Goal: Task Accomplishment & Management: Use online tool/utility

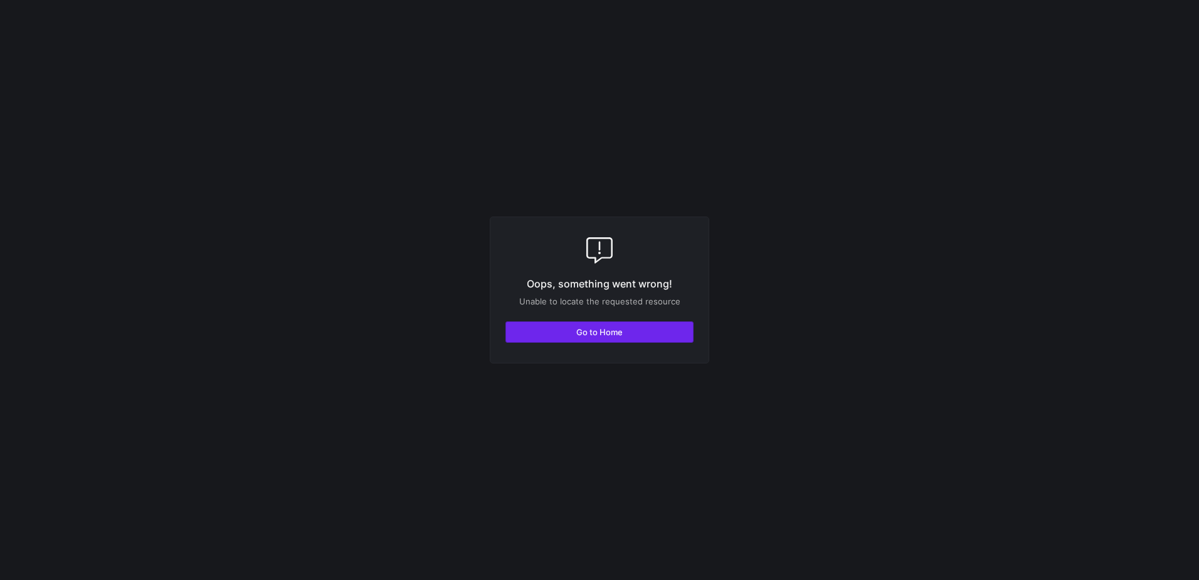
click at [588, 327] on span "Go to Home" at bounding box center [600, 332] width 46 height 10
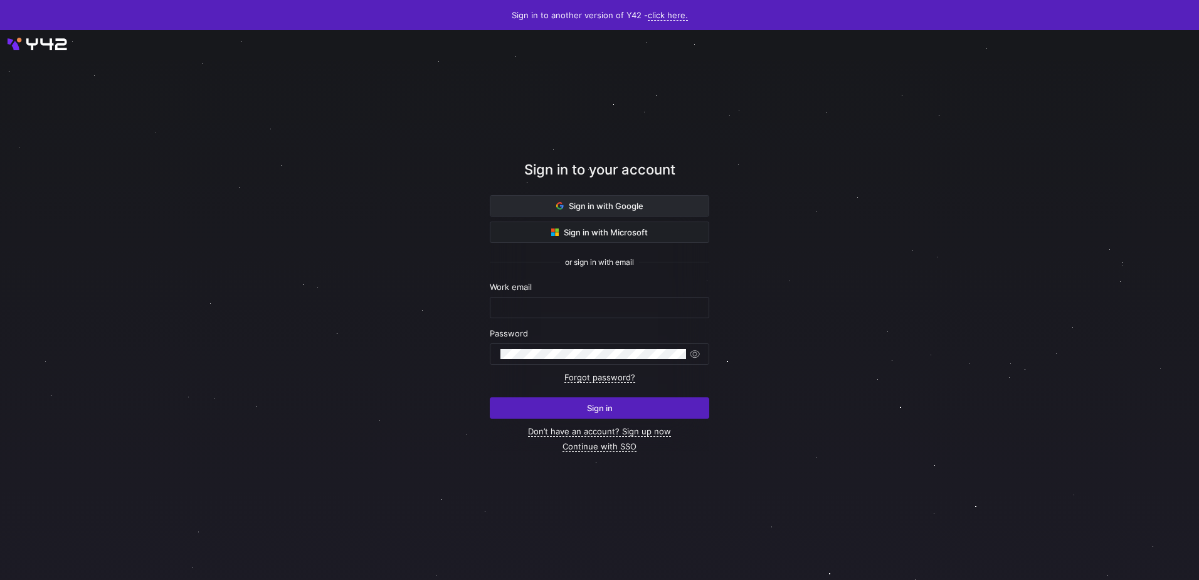
click at [560, 206] on icon at bounding box center [562, 207] width 4 height 4
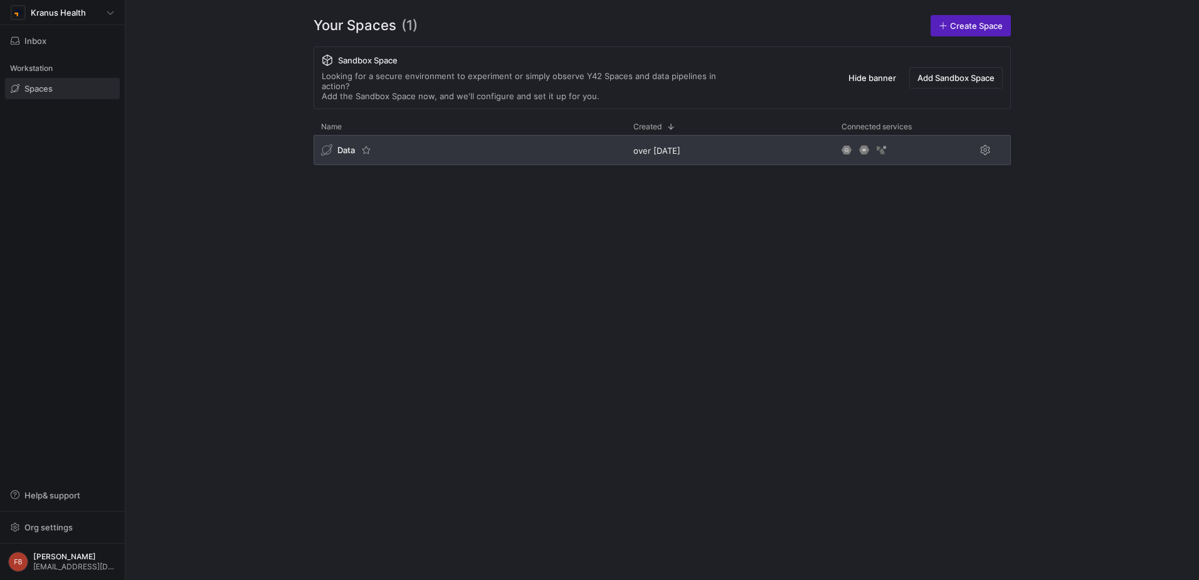
click at [428, 138] on div "Data" at bounding box center [470, 150] width 312 height 30
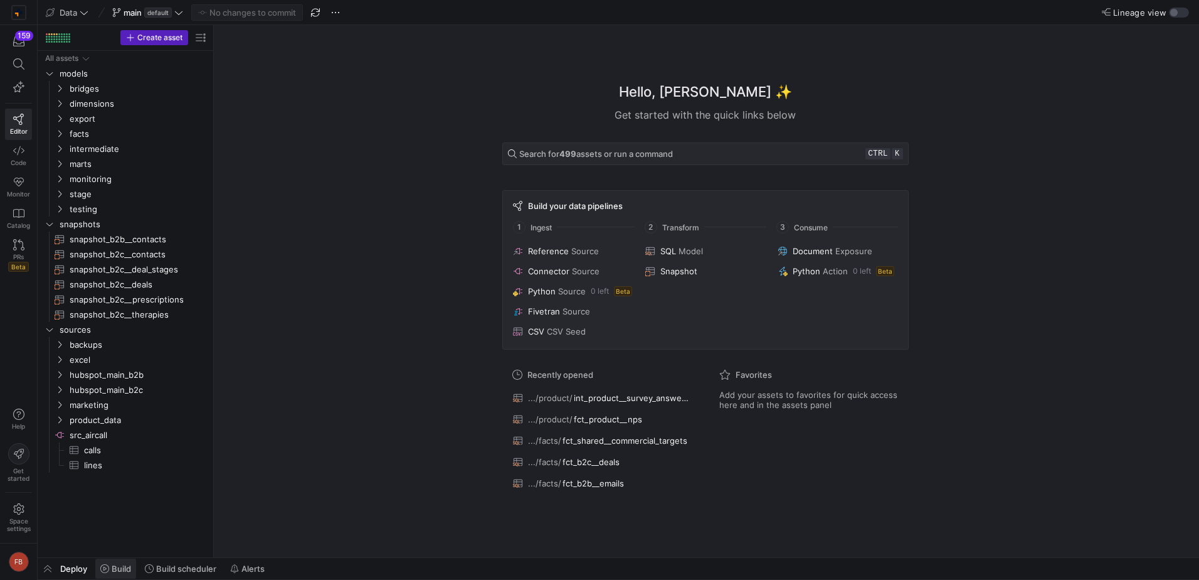
click at [105, 575] on span at bounding box center [115, 568] width 41 height 20
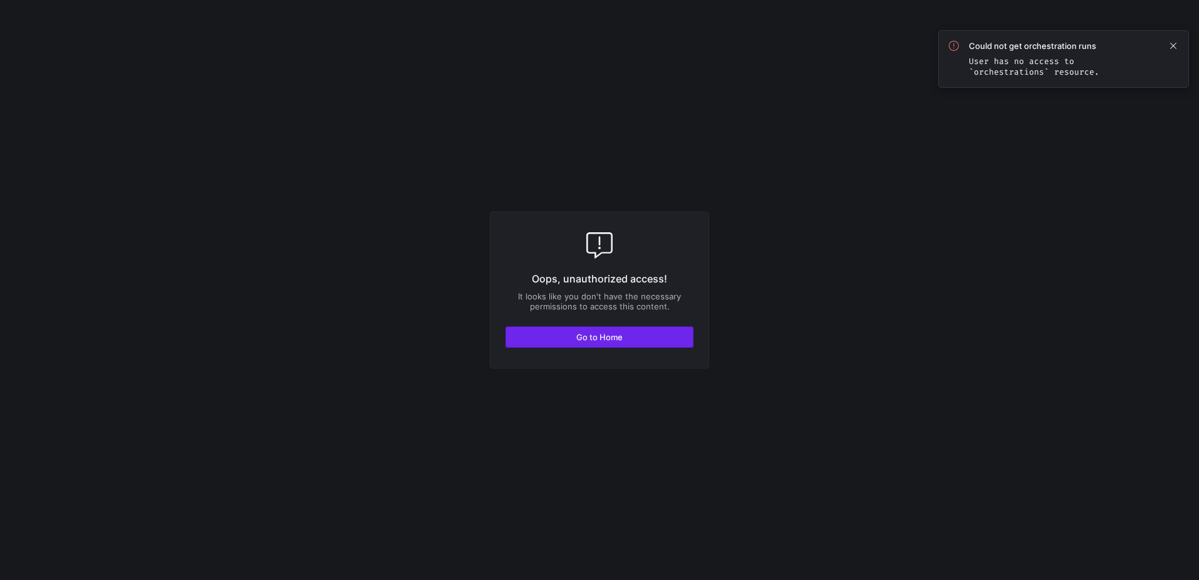
click at [573, 331] on span "button" at bounding box center [599, 337] width 187 height 20
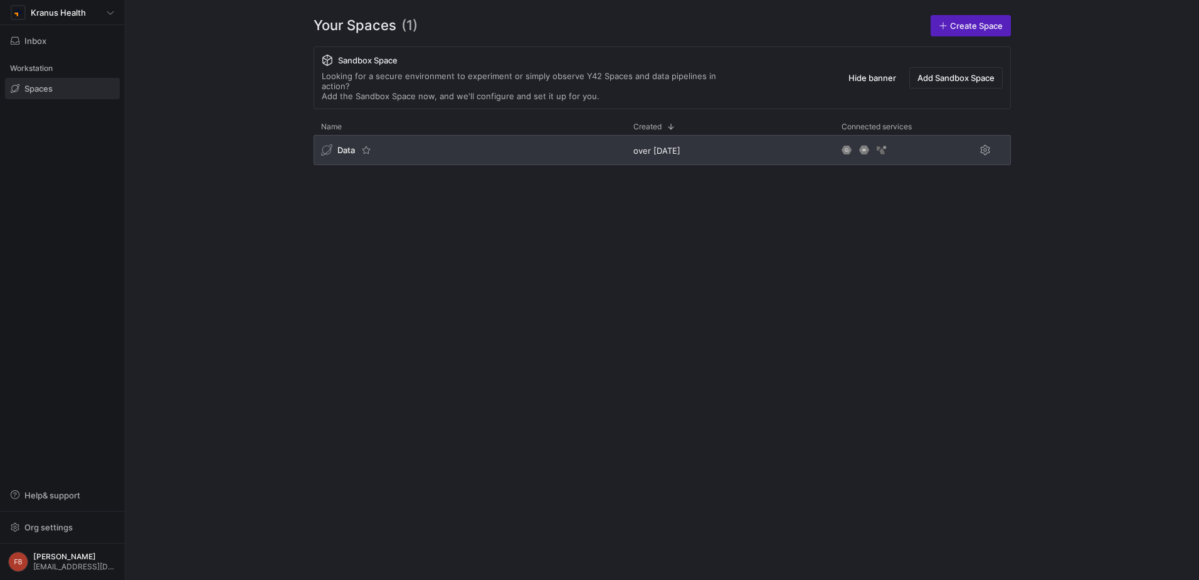
click at [572, 150] on div "Data" at bounding box center [470, 150] width 312 height 30
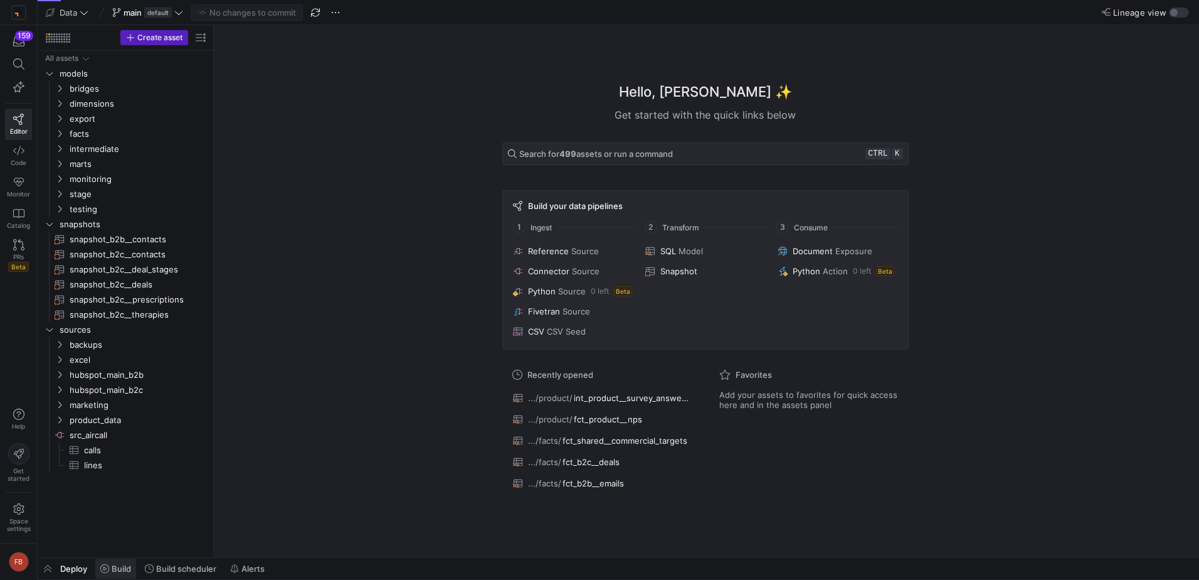
click at [112, 570] on span "Build" at bounding box center [121, 568] width 19 height 10
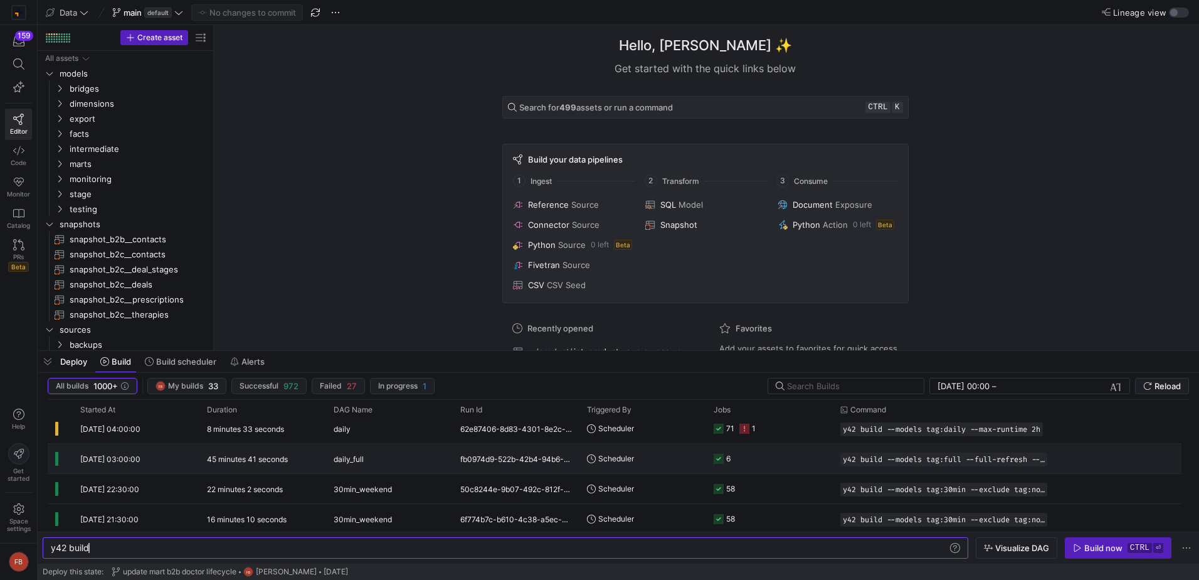
scroll to position [314, 0]
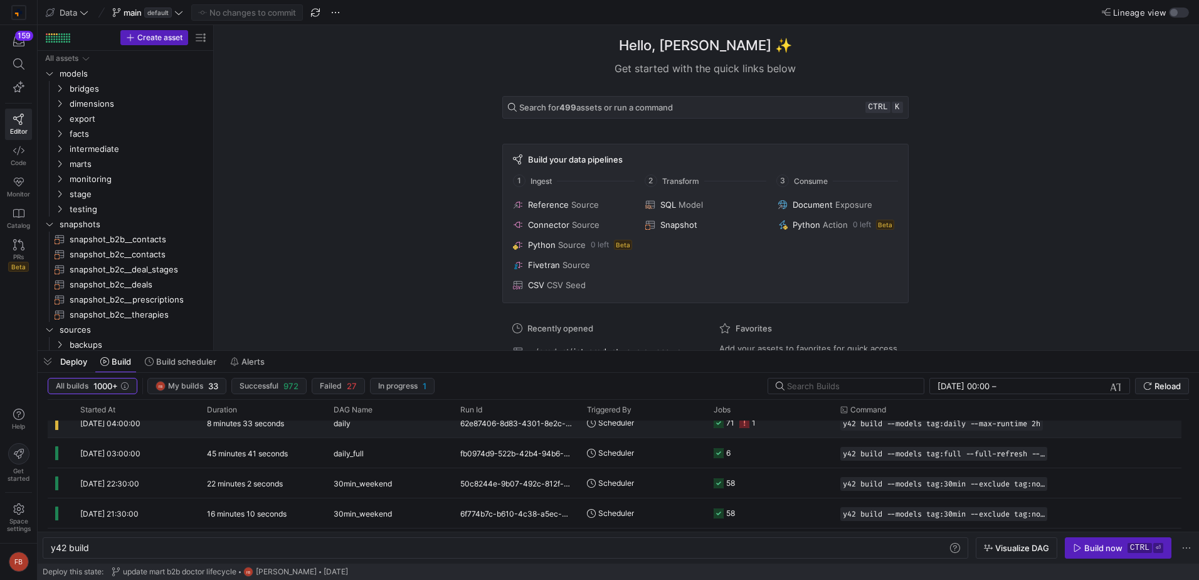
click at [277, 427] on y42-duration "8 minutes 33 seconds" at bounding box center [245, 422] width 77 height 9
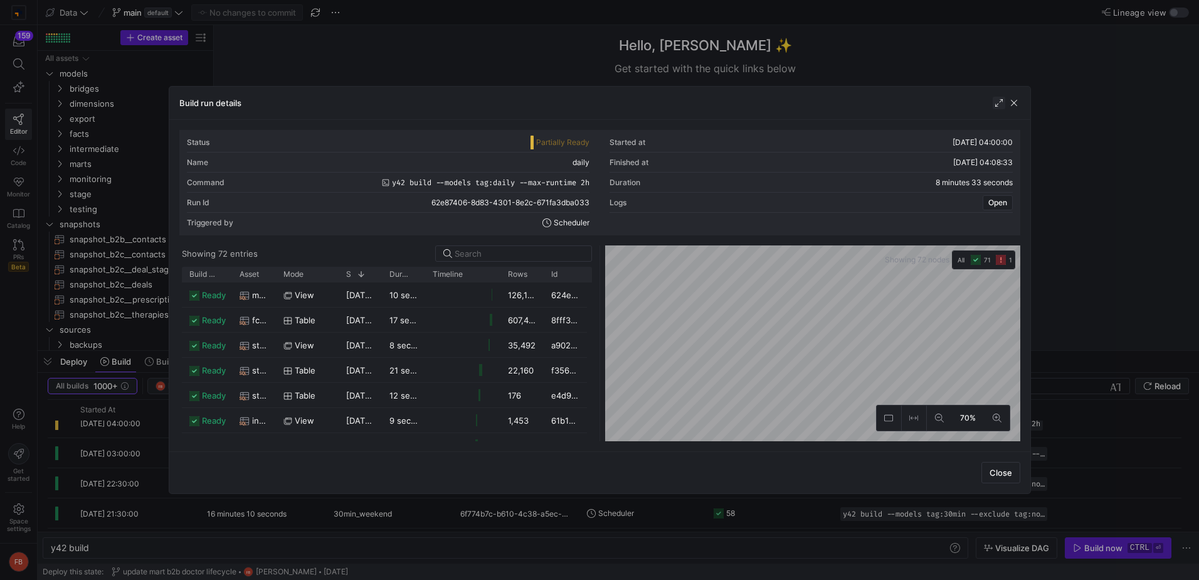
click at [997, 104] on span "button" at bounding box center [999, 103] width 13 height 13
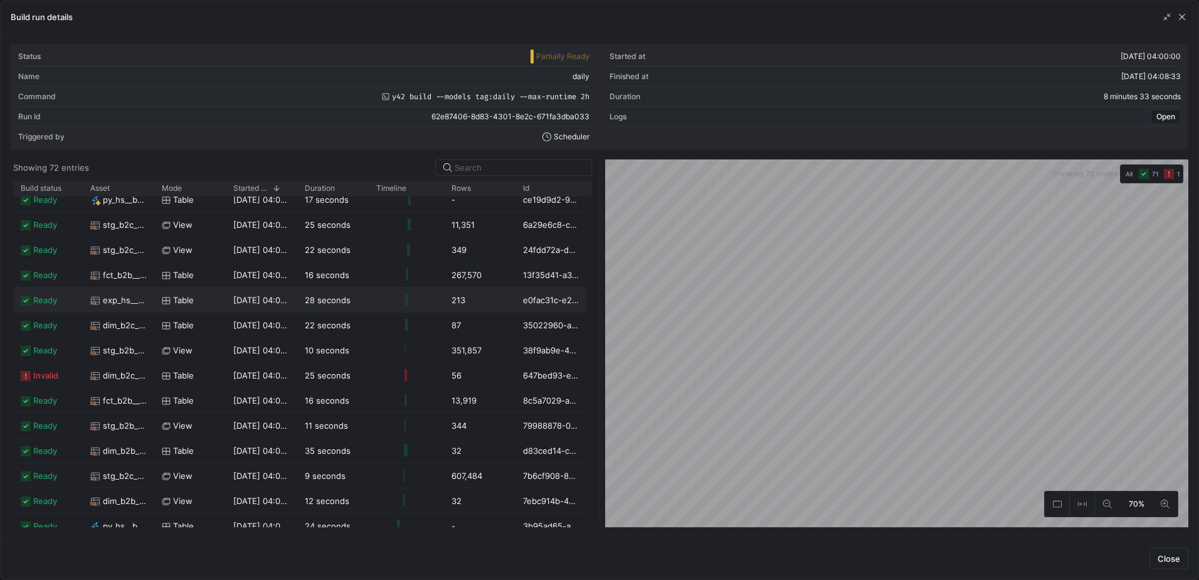
scroll to position [376, 0]
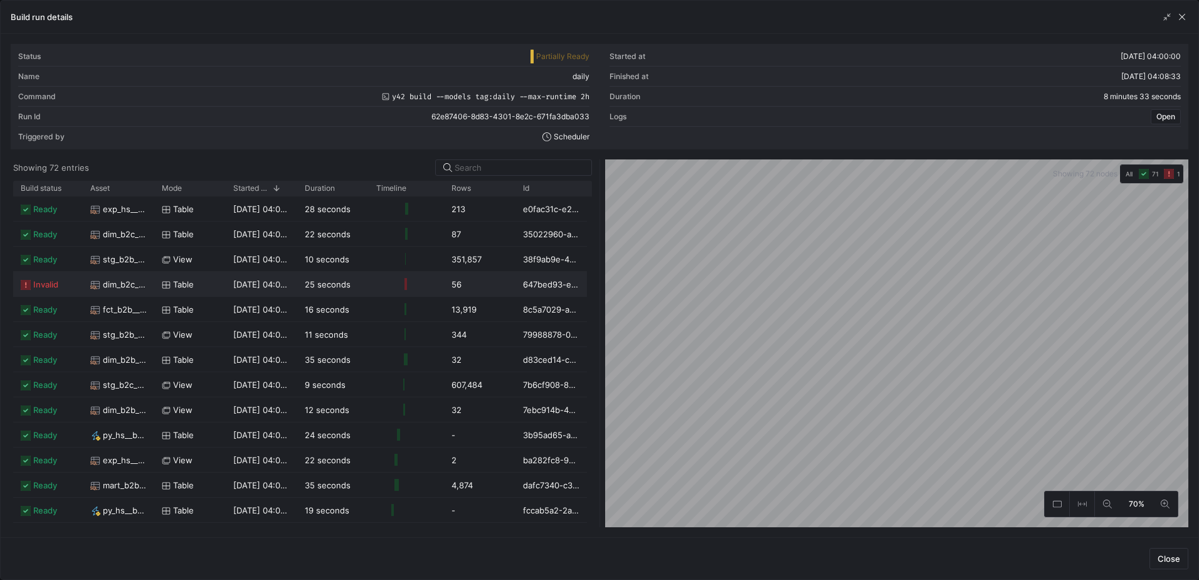
click at [130, 291] on span "dim_b2c__owners" at bounding box center [125, 284] width 44 height 24
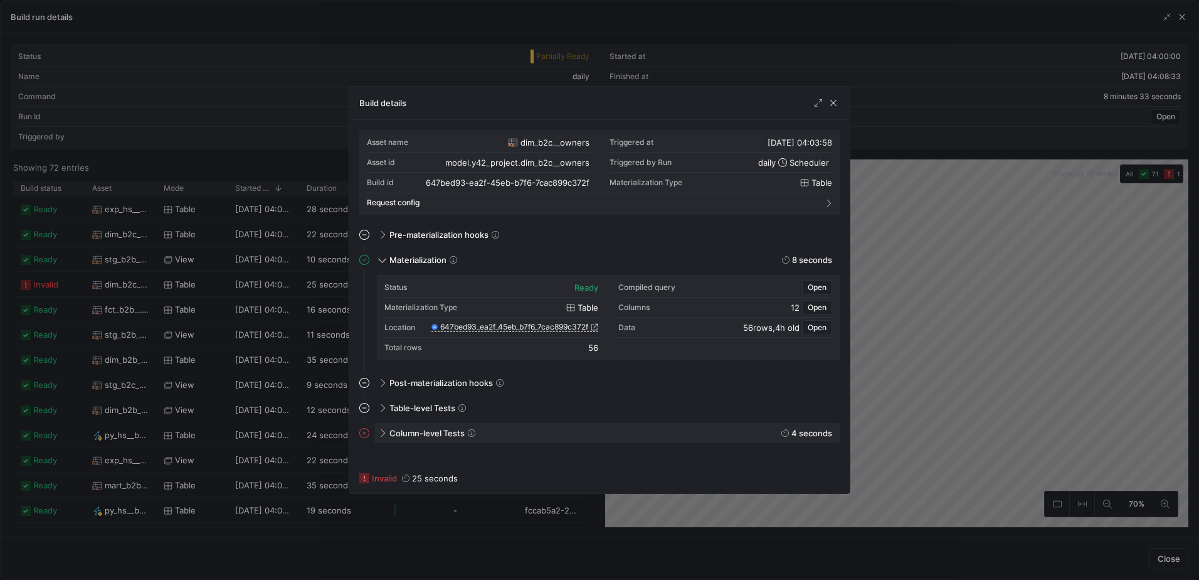
click at [383, 430] on span at bounding box center [381, 433] width 10 height 6
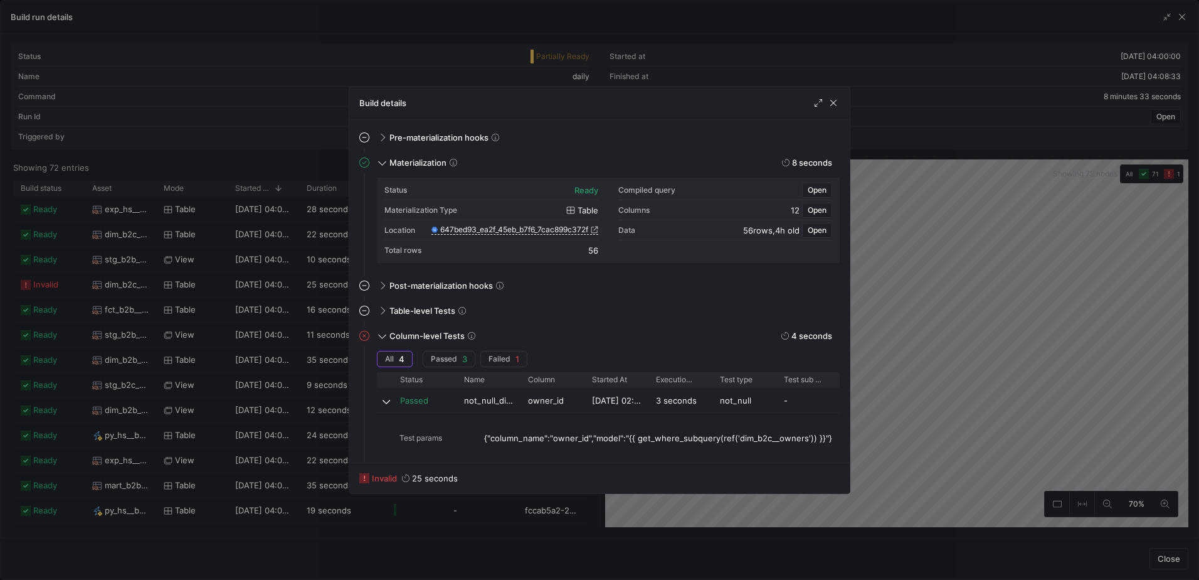
scroll to position [186, 0]
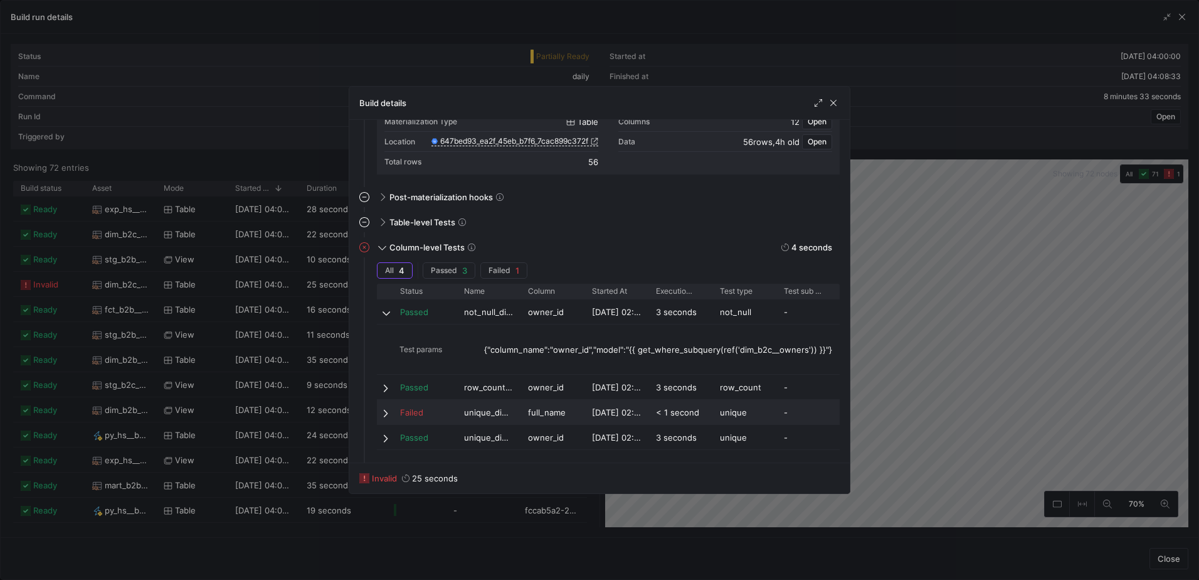
click at [385, 416] on span at bounding box center [387, 413] width 9 height 10
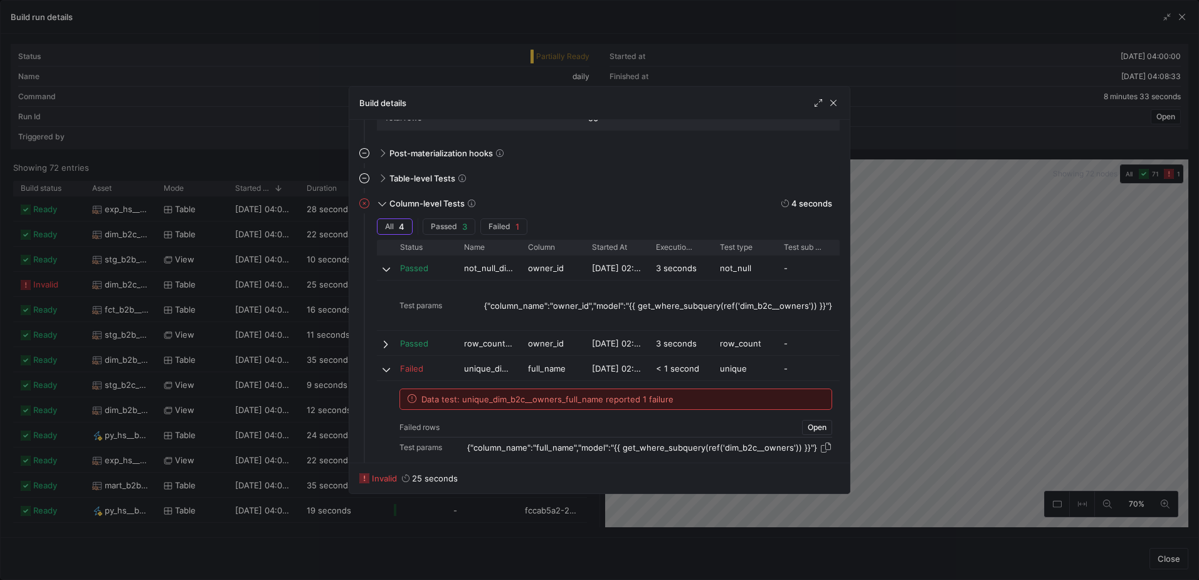
scroll to position [277, 0]
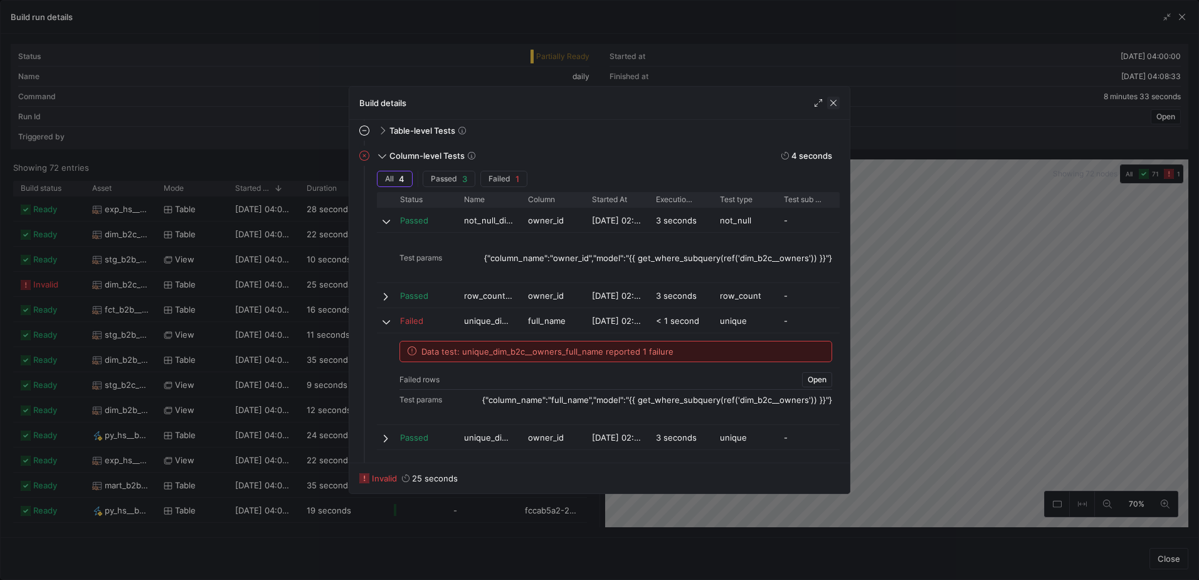
click at [837, 108] on span "button" at bounding box center [833, 103] width 13 height 13
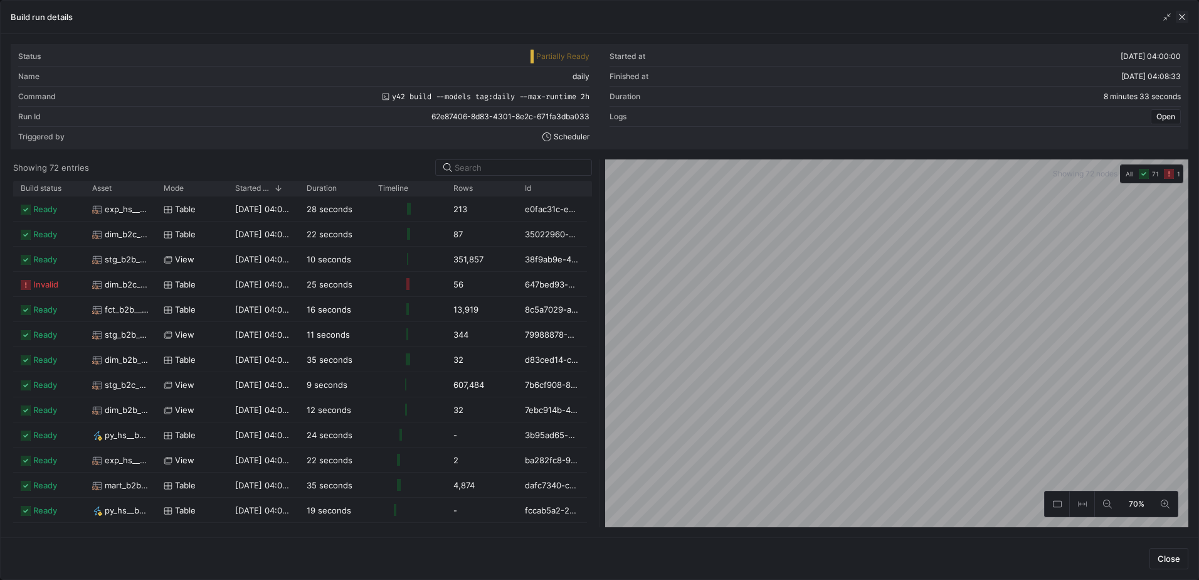
click at [1184, 20] on span "button" at bounding box center [1182, 17] width 13 height 13
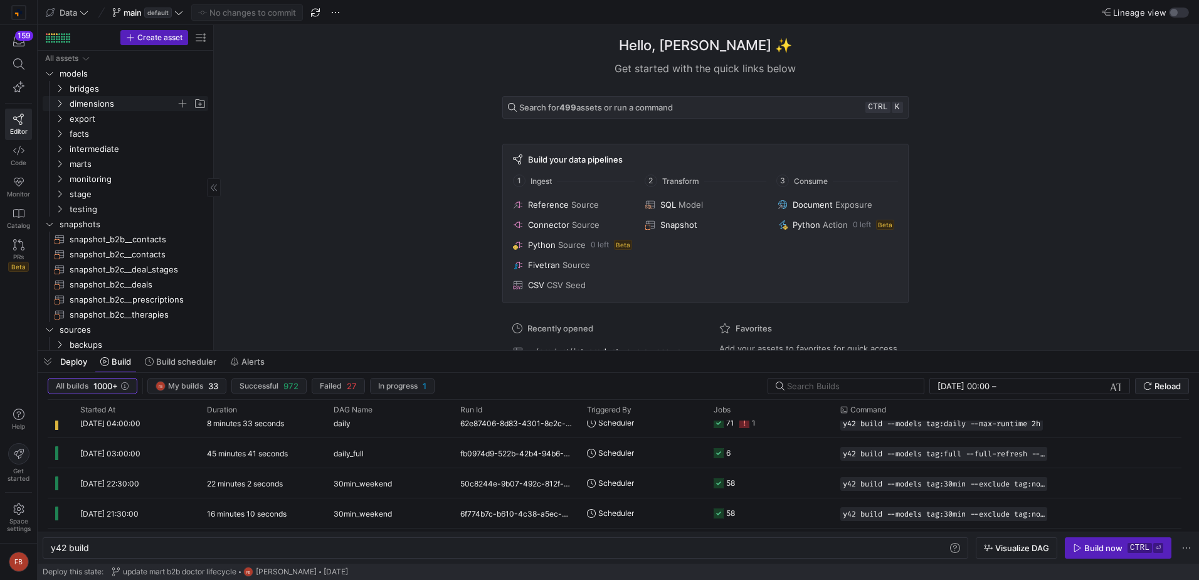
click at [58, 105] on icon "Press SPACE to select this row." at bounding box center [59, 104] width 9 height 8
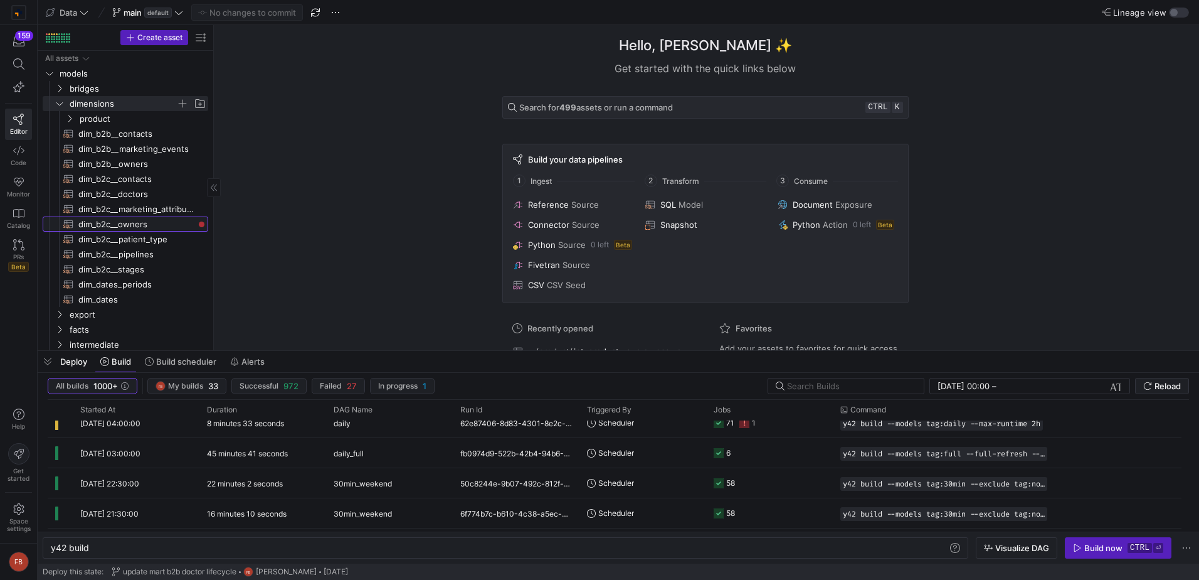
click at [152, 221] on span "dim_b2c__owners​​​​​​​​​​" at bounding box center [135, 224] width 115 height 14
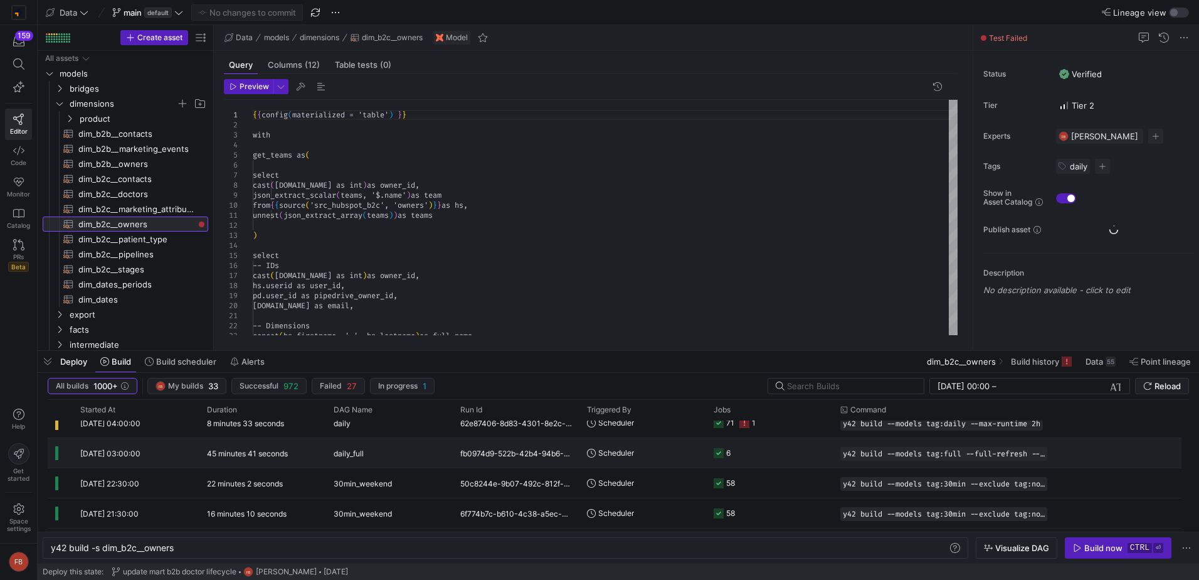
type textarea "y42 build -s dim_b2c__owners"
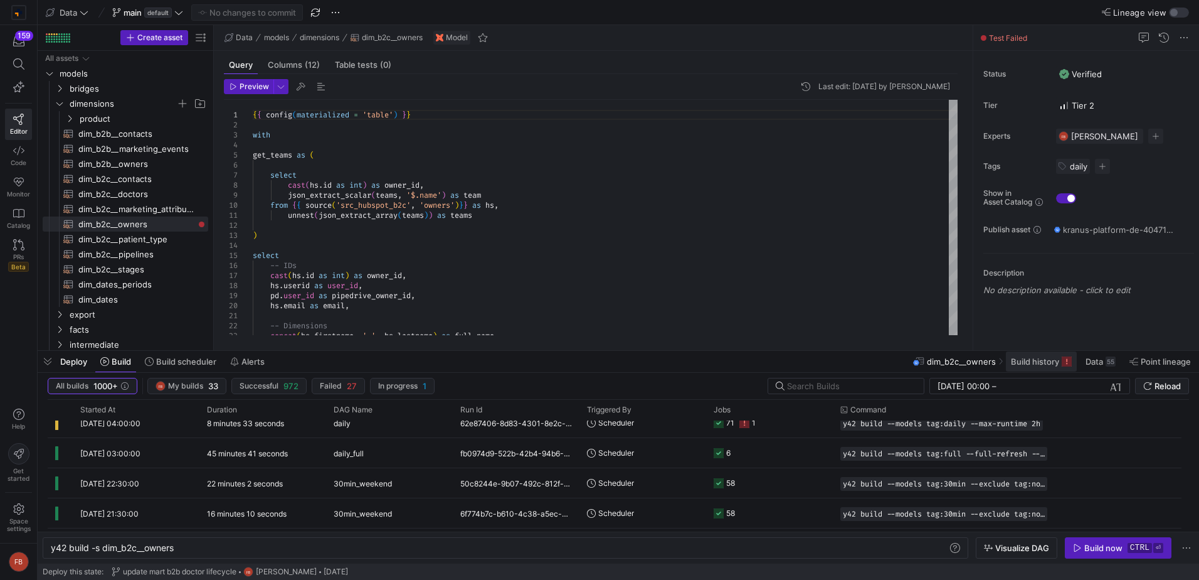
click at [1028, 368] on span at bounding box center [1041, 361] width 71 height 20
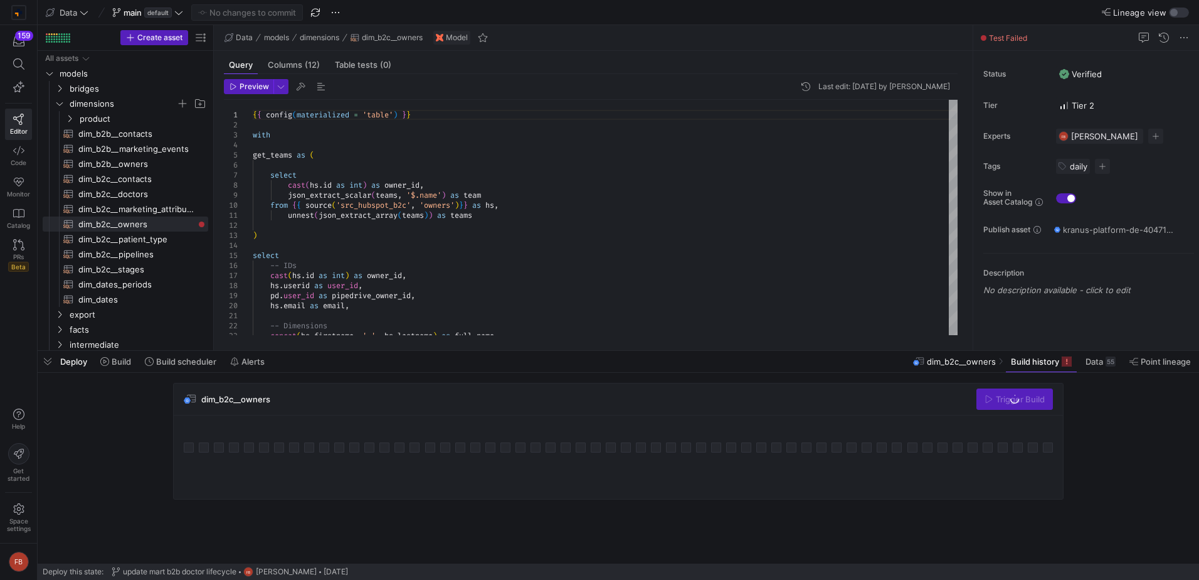
click at [924, 408] on div "dim_b2c__owners Trigger Build" at bounding box center [619, 399] width 890 height 32
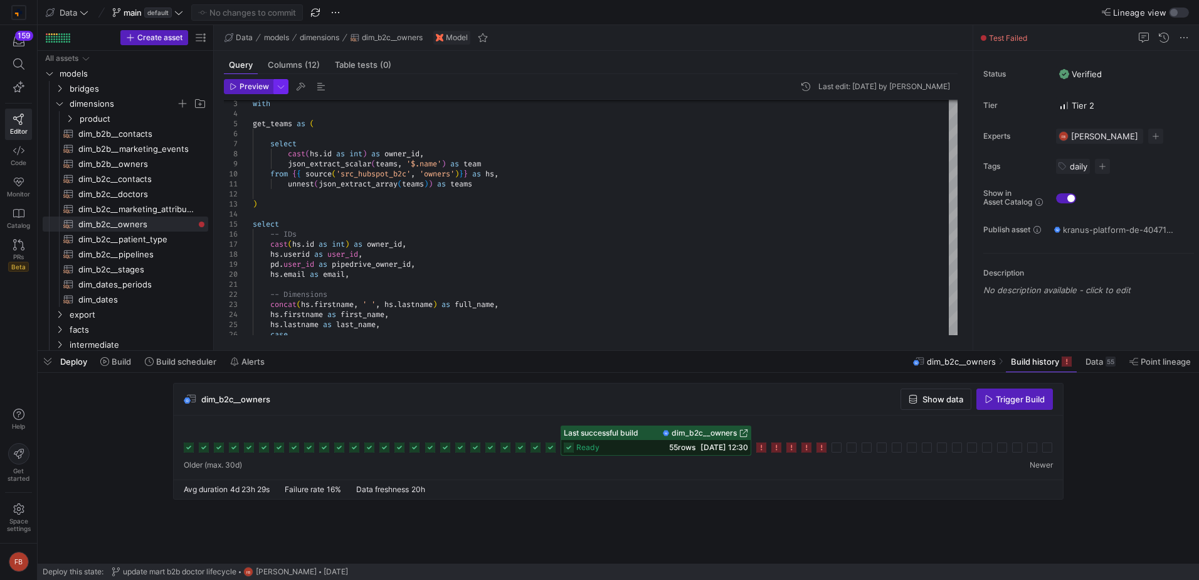
click at [283, 91] on span "button" at bounding box center [281, 87] width 14 height 14
click at [182, 167] on p "Full Preview" at bounding box center [199, 162] width 107 height 10
click at [141, 167] on input "Full Preview Slower but complete preview" at bounding box center [135, 168] width 10 height 10
radio input "true"
click at [276, 70] on div at bounding box center [599, 290] width 1199 height 580
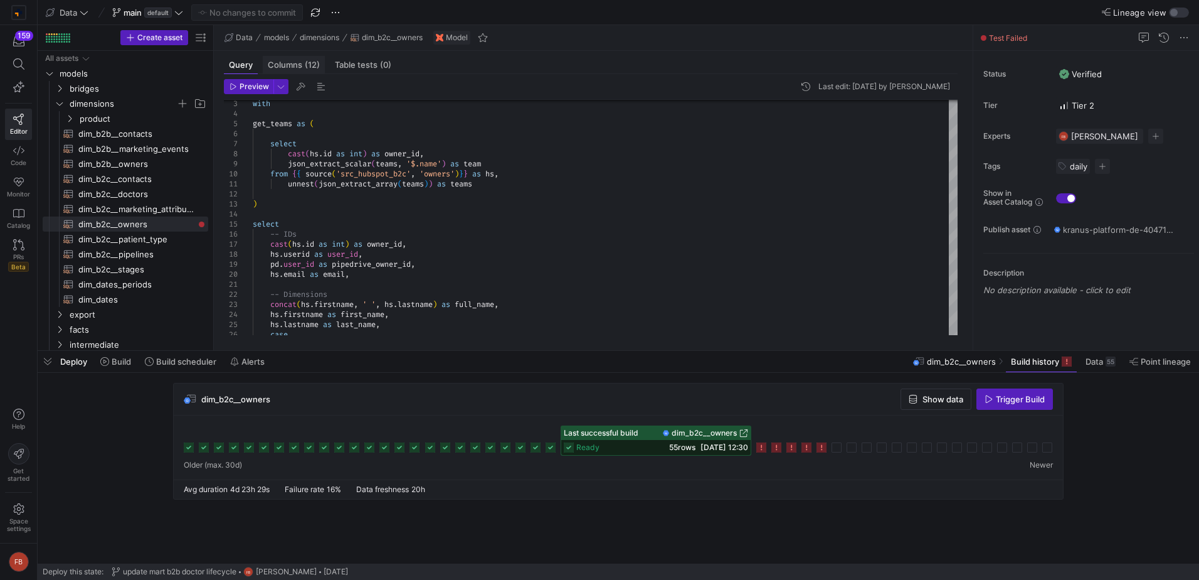
click at [282, 66] on span "Columns (12)" at bounding box center [294, 65] width 52 height 8
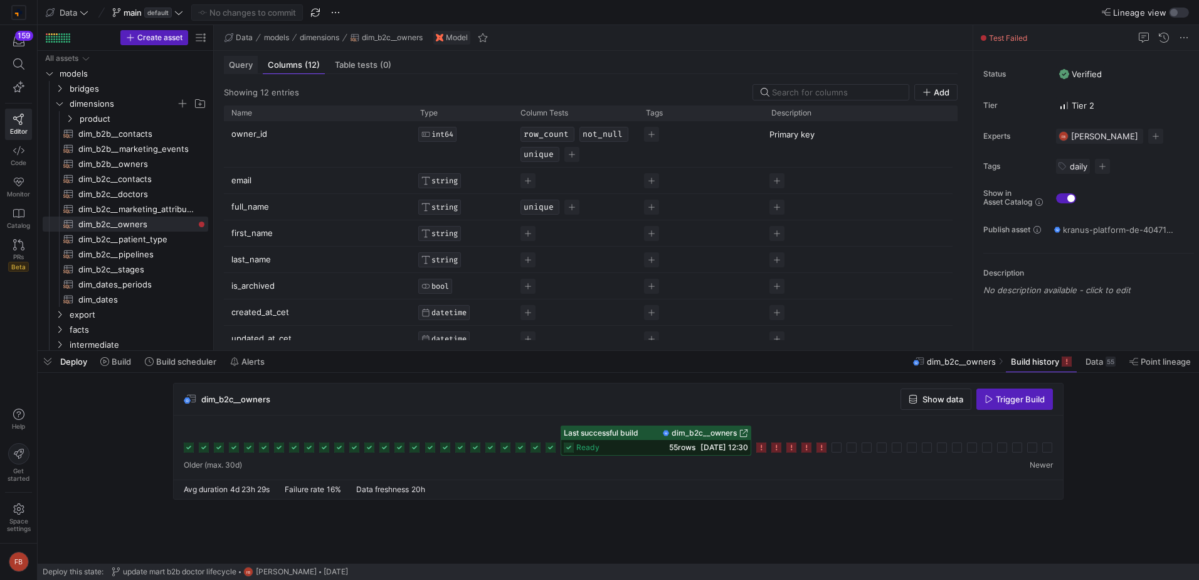
click at [245, 67] on span "Query" at bounding box center [241, 65] width 24 height 8
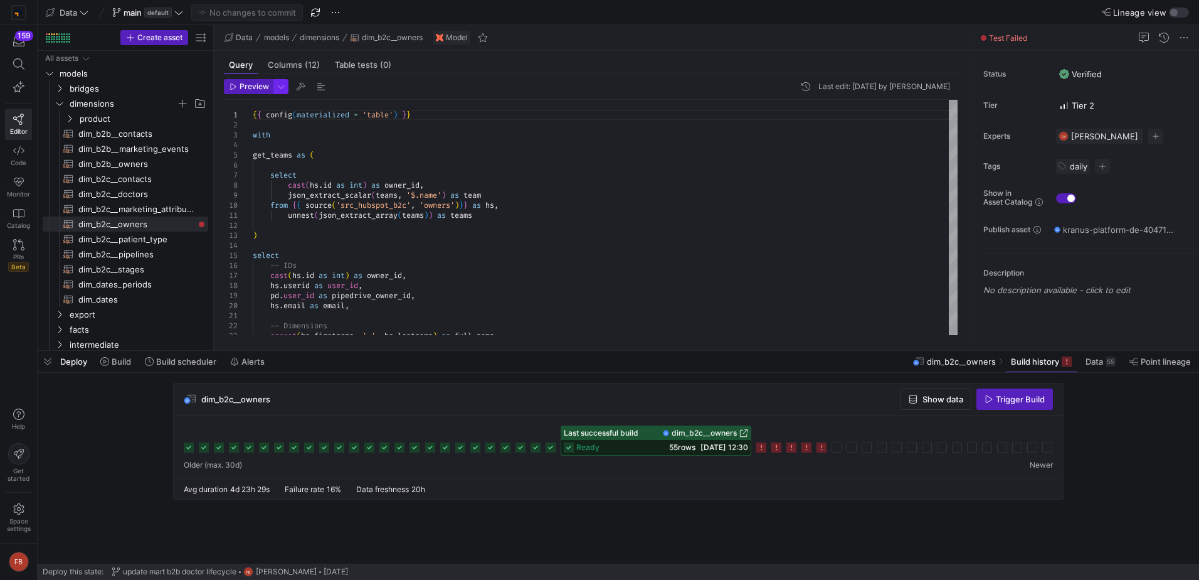
click at [279, 88] on span "button" at bounding box center [281, 87] width 14 height 14
click at [190, 176] on p "Slower but complete preview" at bounding box center [199, 174] width 107 height 9
click at [141, 173] on input "Full Preview Slower but complete preview" at bounding box center [135, 168] width 10 height 10
radio input "true"
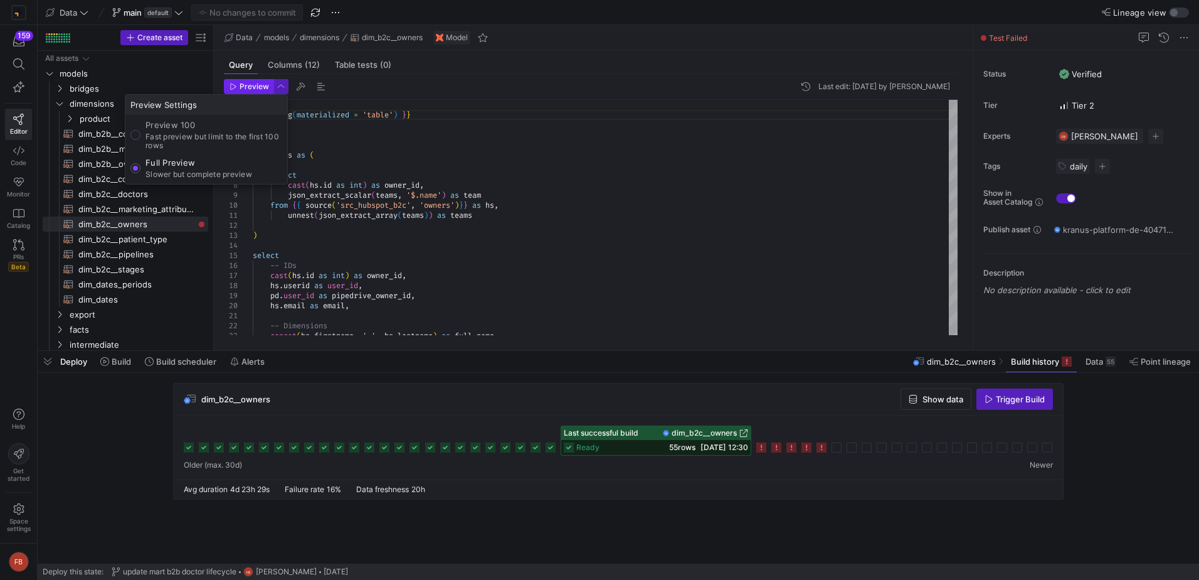
click at [240, 92] on div at bounding box center [599, 290] width 1199 height 580
click at [243, 87] on span "Preview" at bounding box center [254, 86] width 29 height 9
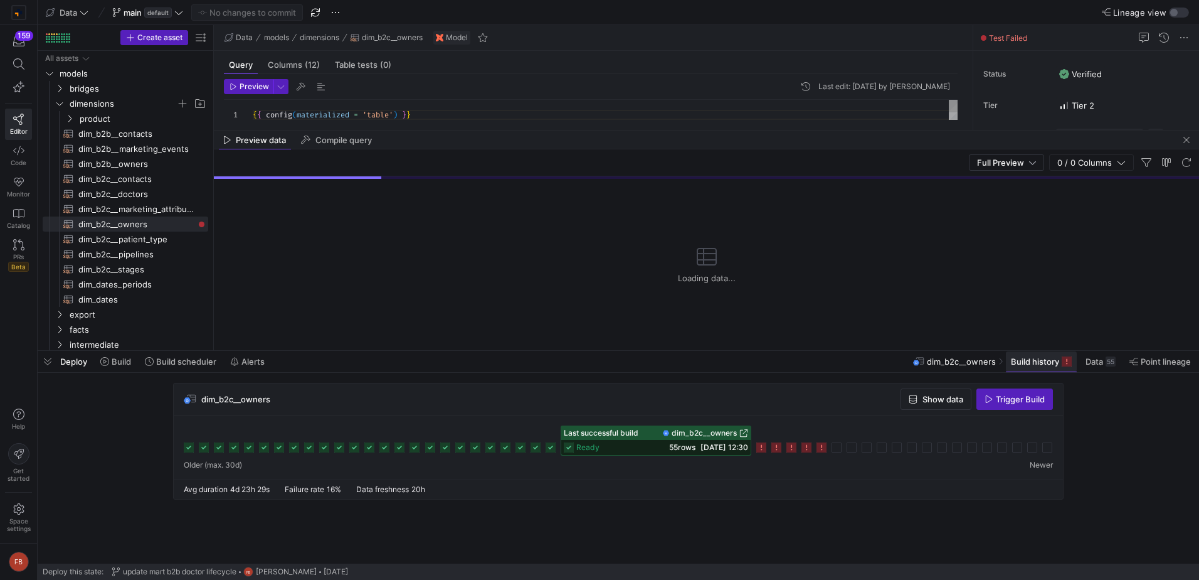
click at [1050, 361] on span "Build history" at bounding box center [1035, 361] width 48 height 10
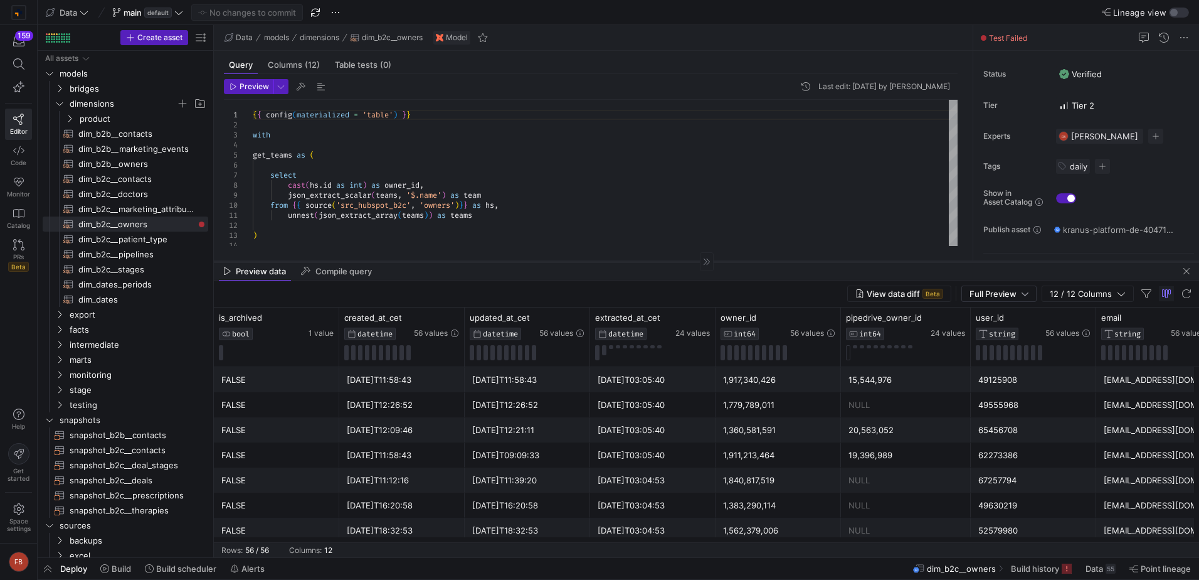
drag, startPoint x: 399, startPoint y: 337, endPoint x: 402, endPoint y: 258, distance: 79.1
click at [402, 261] on div at bounding box center [707, 261] width 986 height 1
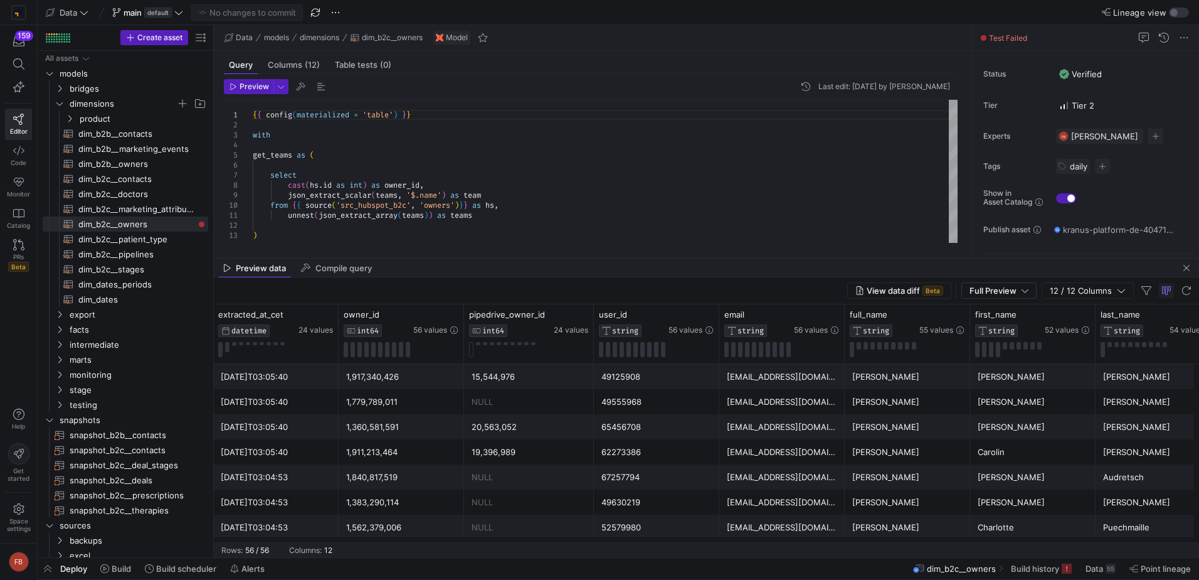
scroll to position [0, 529]
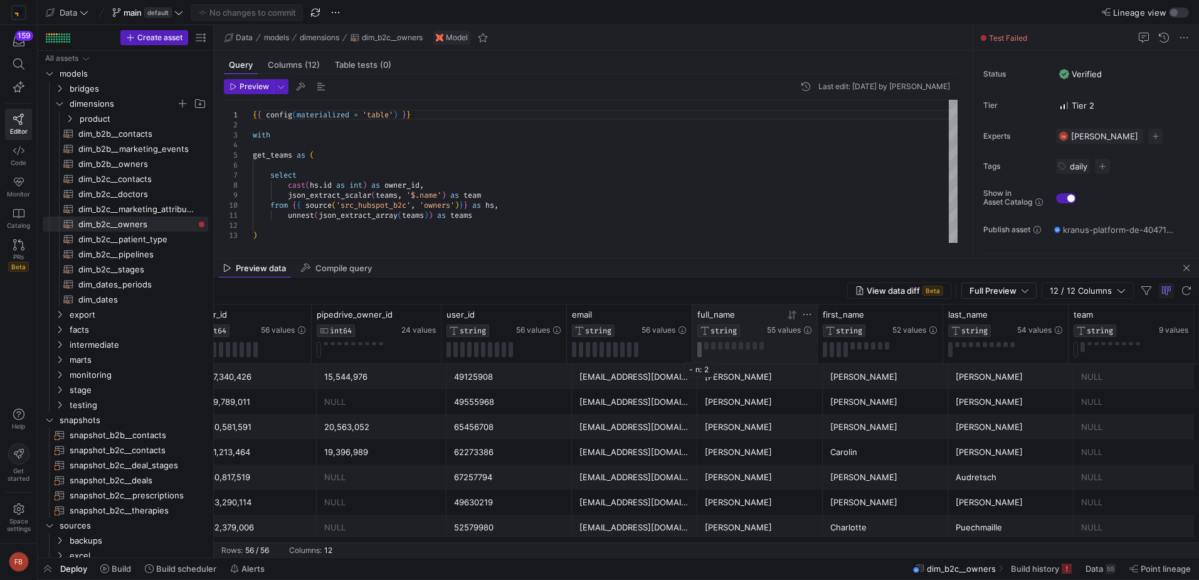
click at [699, 349] on button at bounding box center [700, 349] width 4 height 15
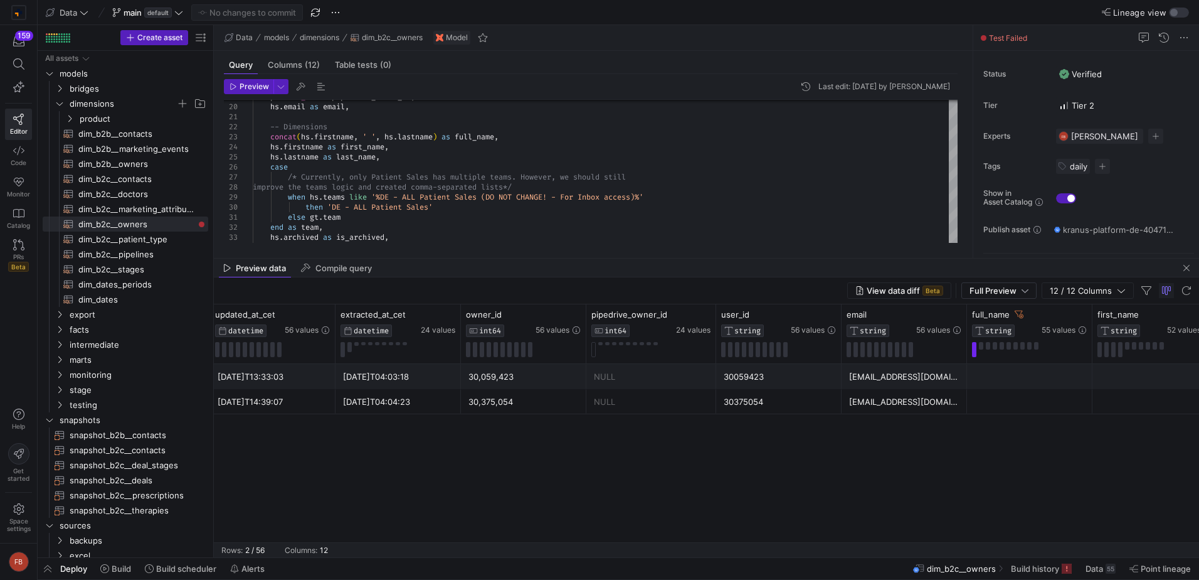
scroll to position [0, 170]
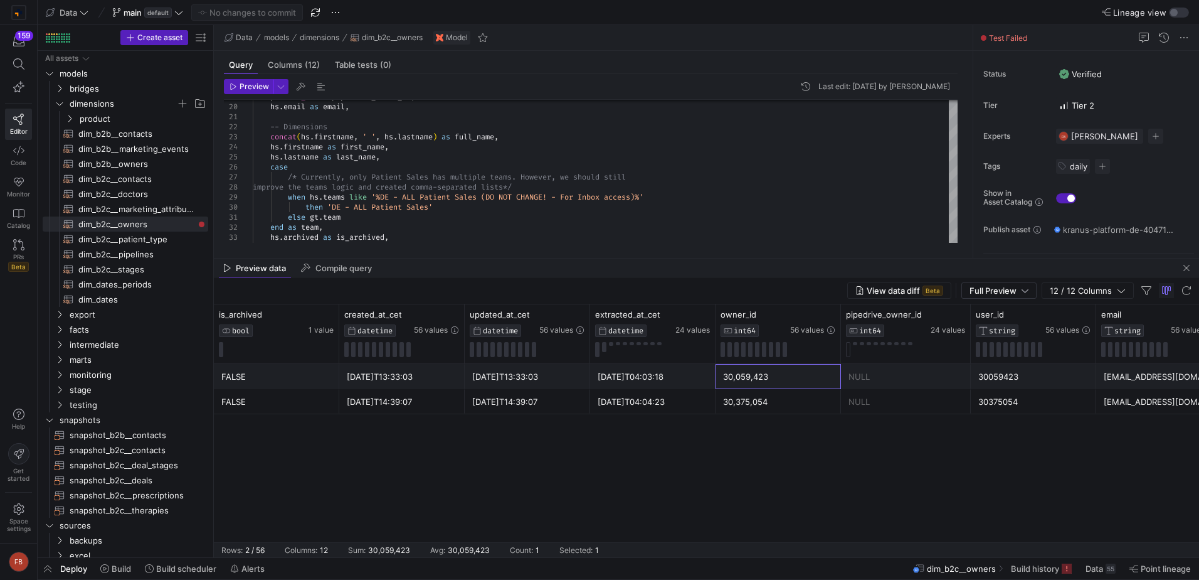
drag, startPoint x: 802, startPoint y: 376, endPoint x: 795, endPoint y: 410, distance: 34.7
click at [795, 410] on div "2025-08-30T04:03:18 30,059,423 NULL 30059423 agrusow@kranushealth.com 2025-08-2…" at bounding box center [969, 389] width 1510 height 50
click at [1016, 572] on span "Build history" at bounding box center [1035, 568] width 48 height 10
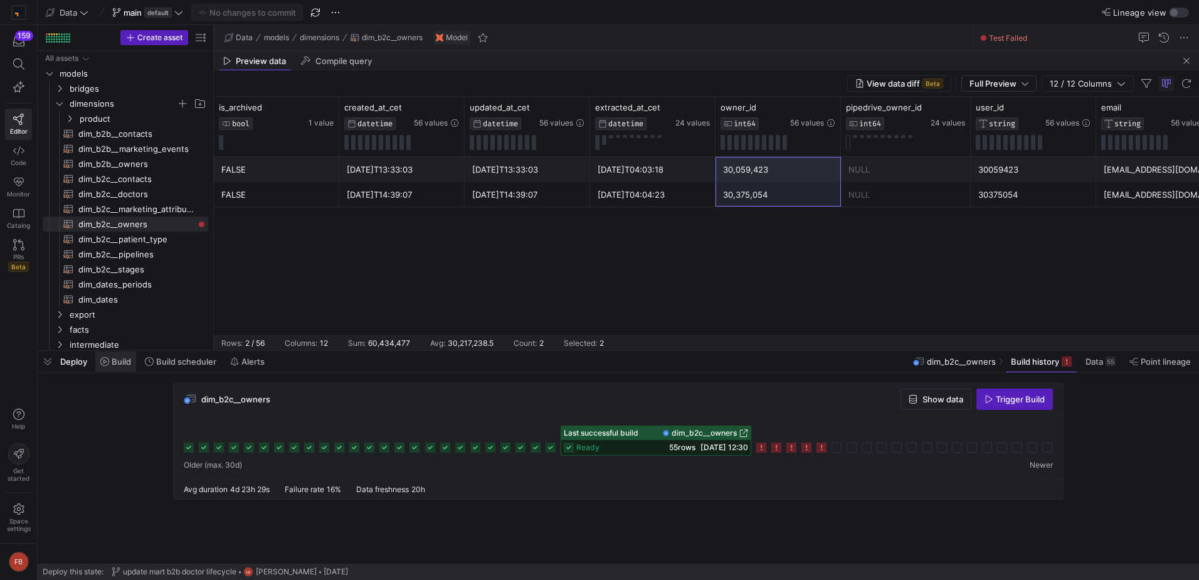
click at [122, 371] on span at bounding box center [115, 361] width 41 height 20
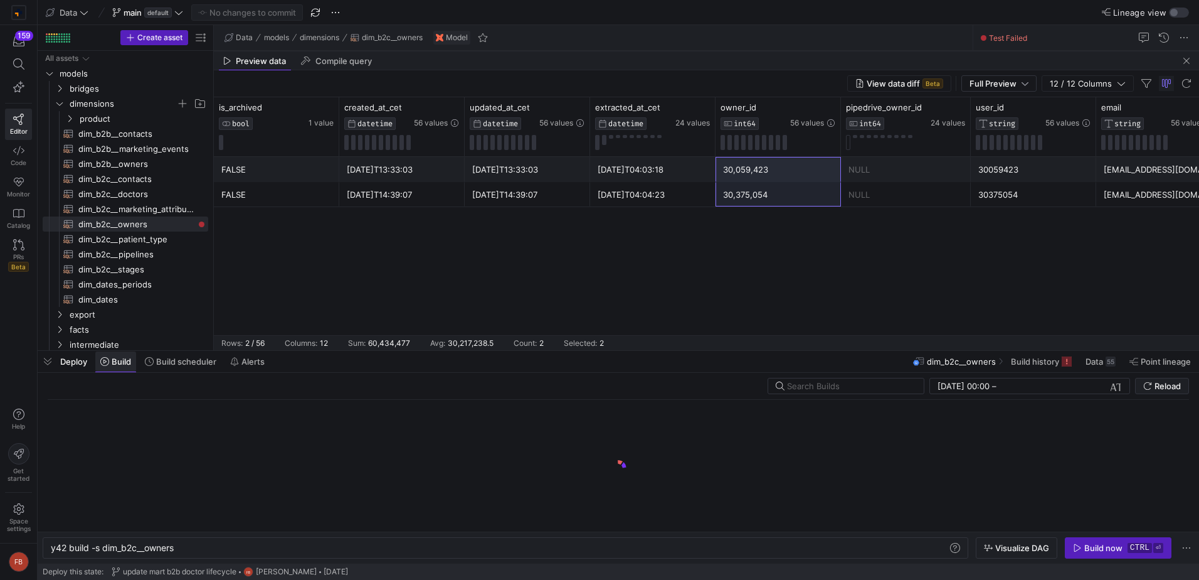
scroll to position [0, 124]
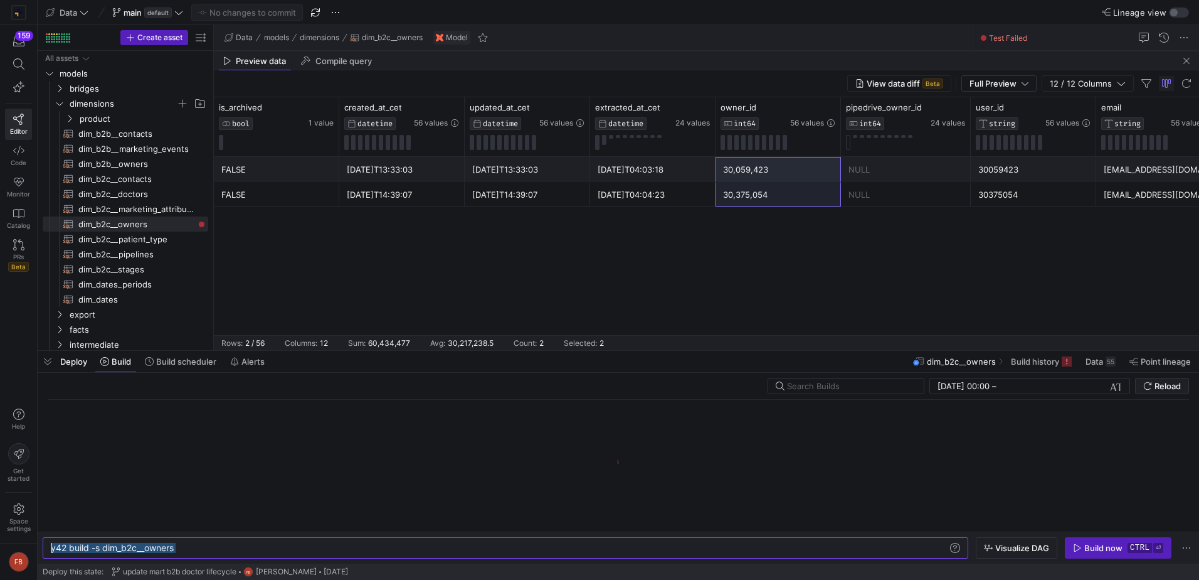
drag, startPoint x: 211, startPoint y: 543, endPoint x: 0, endPoint y: 532, distance: 211.7
click at [51, 543] on div "y42 build -s dim_b2c__owners" at bounding box center [500, 548] width 898 height 10
type textarea "y42 build --models tag:targets"
click at [1112, 551] on div "Build now" at bounding box center [1104, 548] width 38 height 10
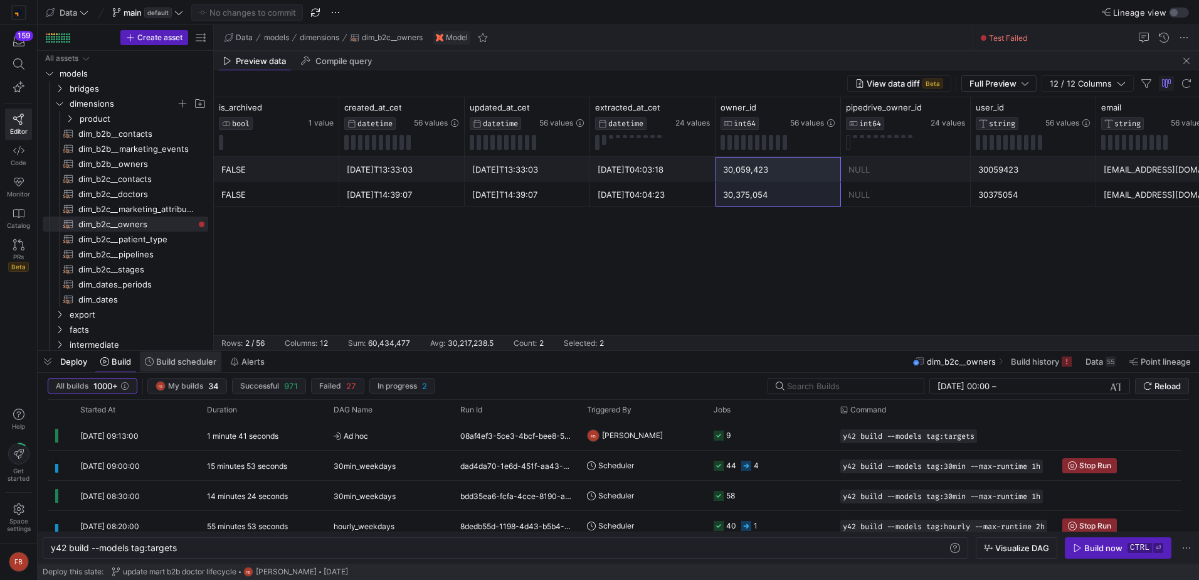
click at [165, 361] on span "Build scheduler" at bounding box center [186, 361] width 60 height 10
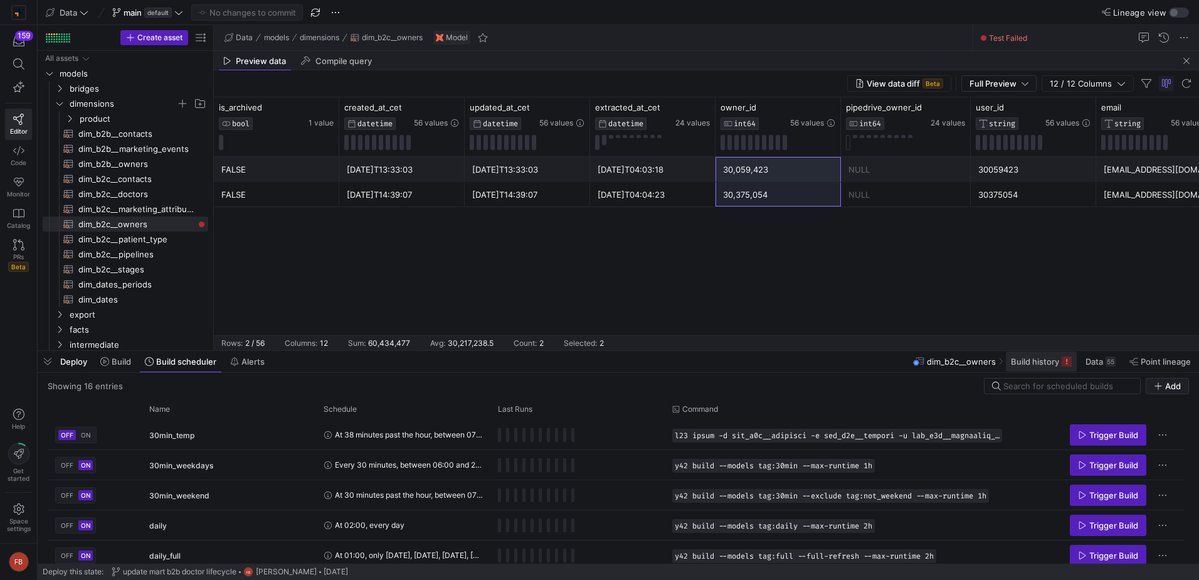
click at [1040, 359] on span "Build history" at bounding box center [1035, 361] width 48 height 10
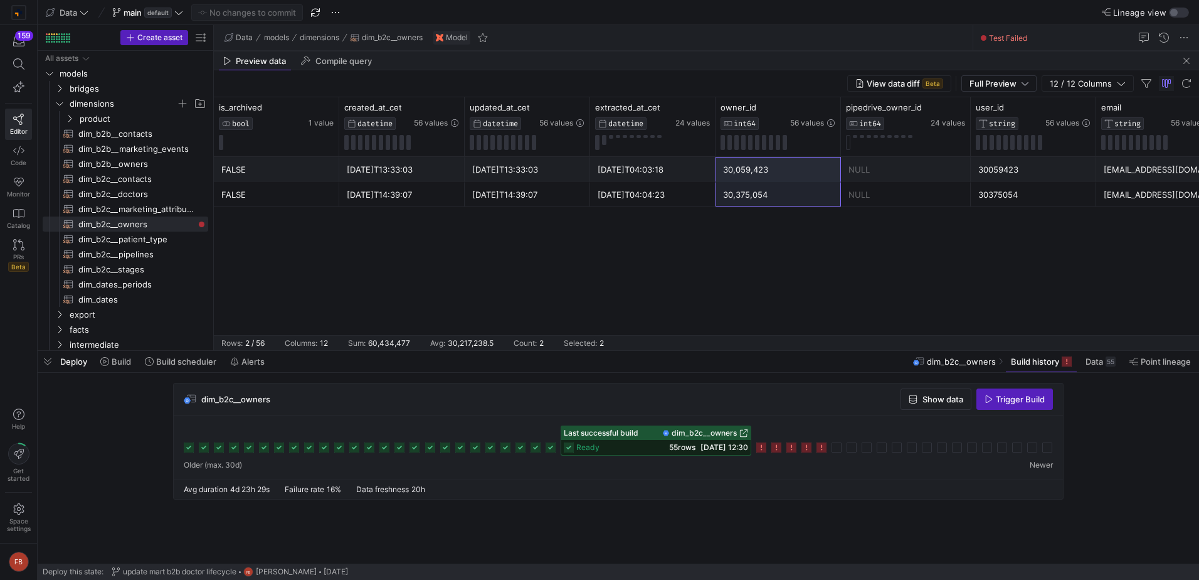
click at [1020, 401] on span "Trigger Build" at bounding box center [1020, 399] width 49 height 10
click at [137, 369] on button "Build" at bounding box center [116, 361] width 42 height 21
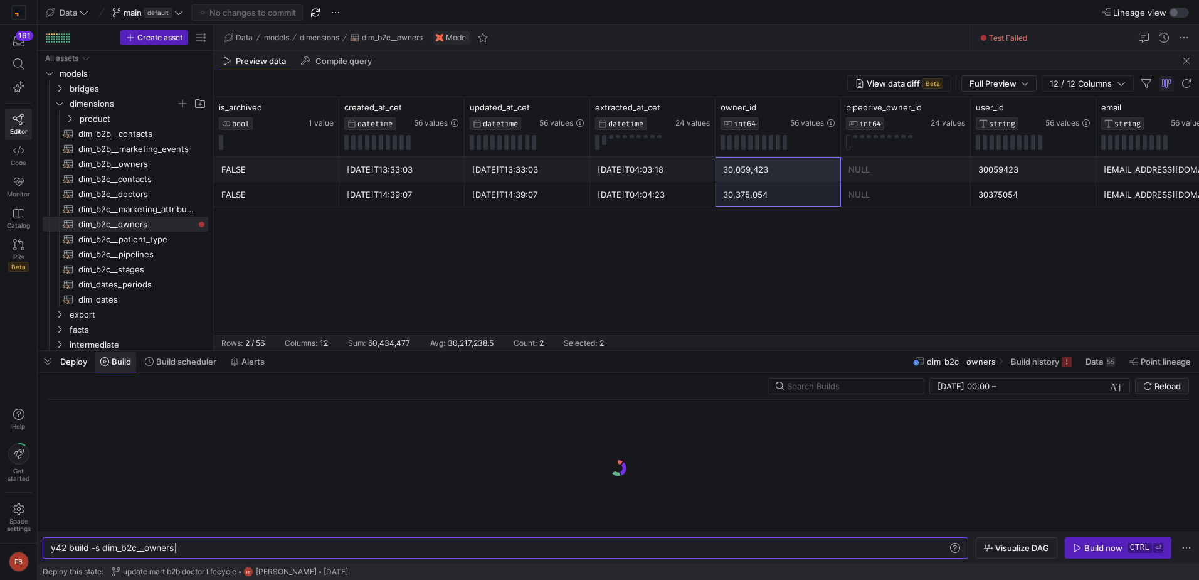
scroll to position [0, 124]
click at [1189, 61] on span "button" at bounding box center [1186, 60] width 15 height 15
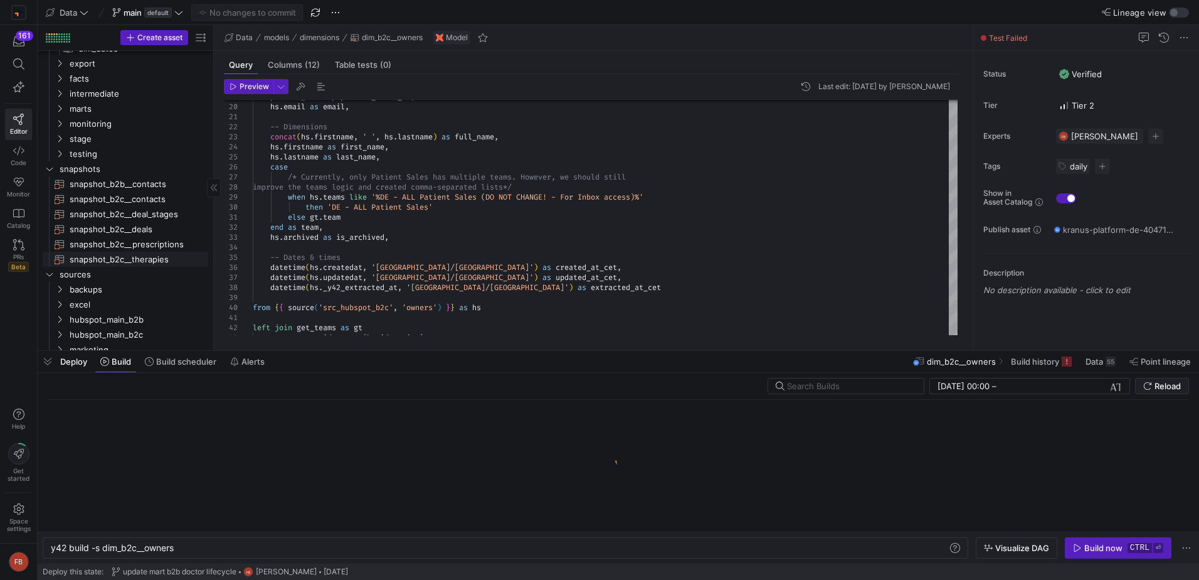
scroll to position [314, 0]
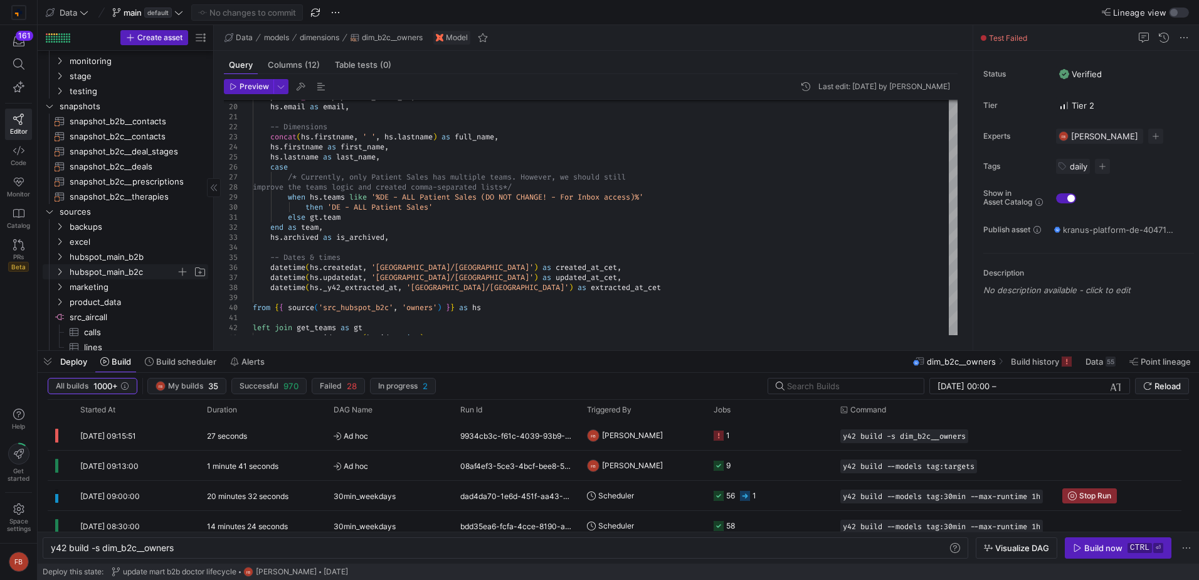
click at [142, 274] on span "hubspot_main_b2c" at bounding box center [123, 272] width 107 height 14
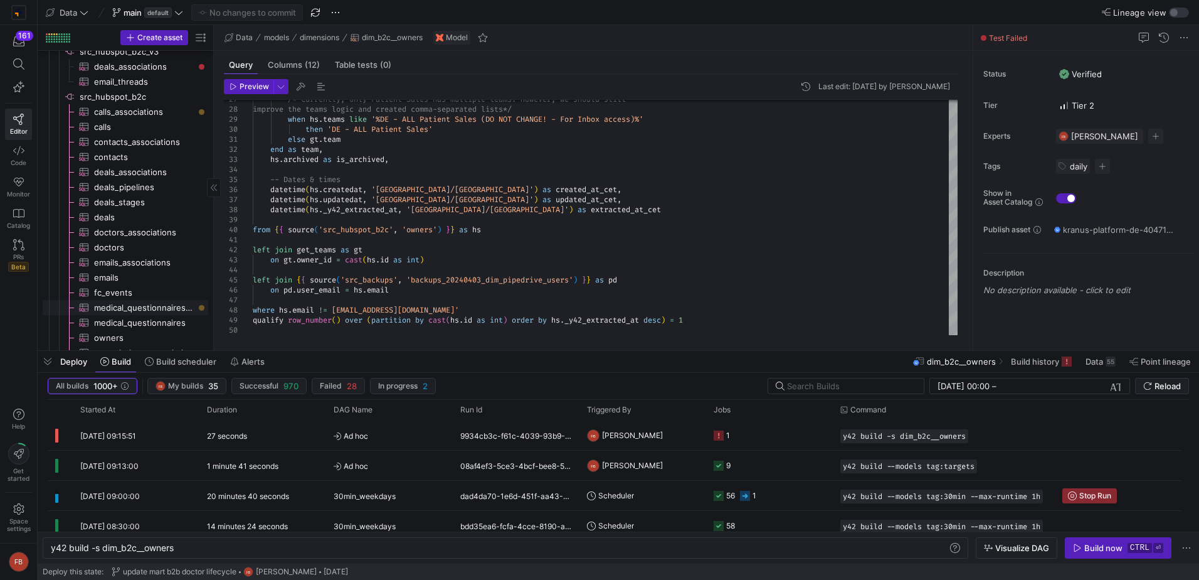
scroll to position [627, 0]
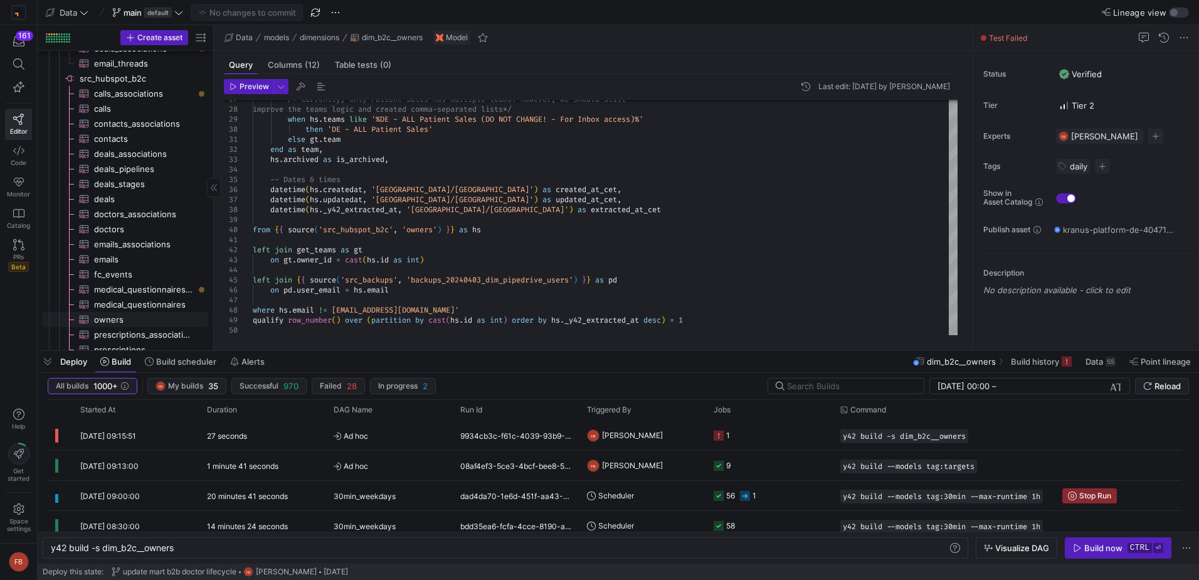
click at [117, 322] on span "owners​​​​​​​​​" at bounding box center [144, 319] width 100 height 14
type textarea "y42 build -s source:src_hubspot_b2c.owners"
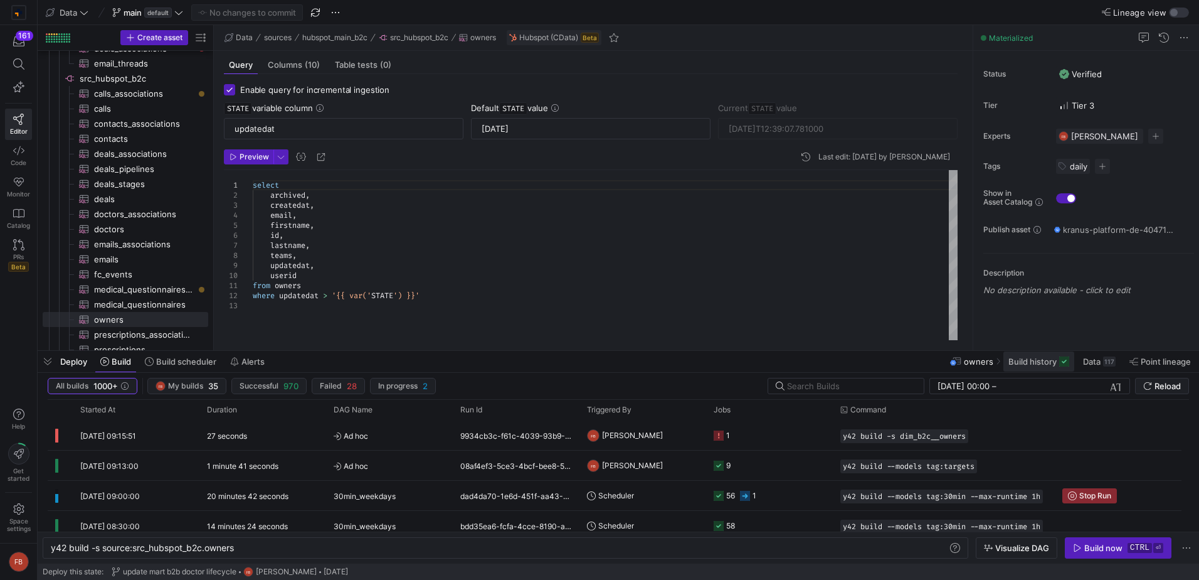
click at [1034, 363] on span "Build history" at bounding box center [1033, 361] width 48 height 10
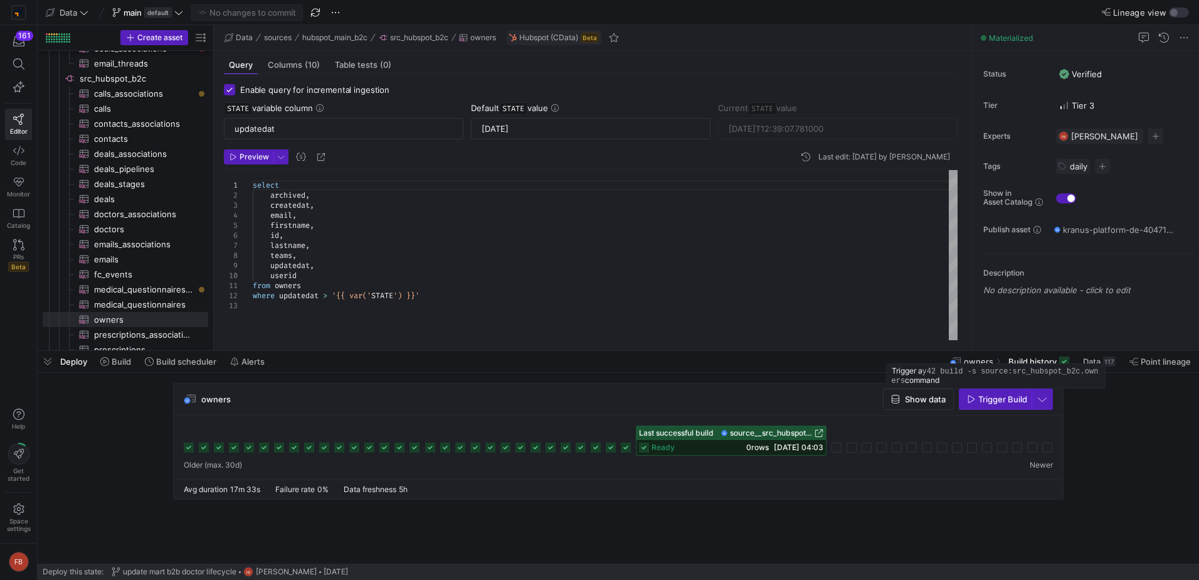
click at [984, 403] on span "Trigger Build" at bounding box center [1003, 399] width 49 height 10
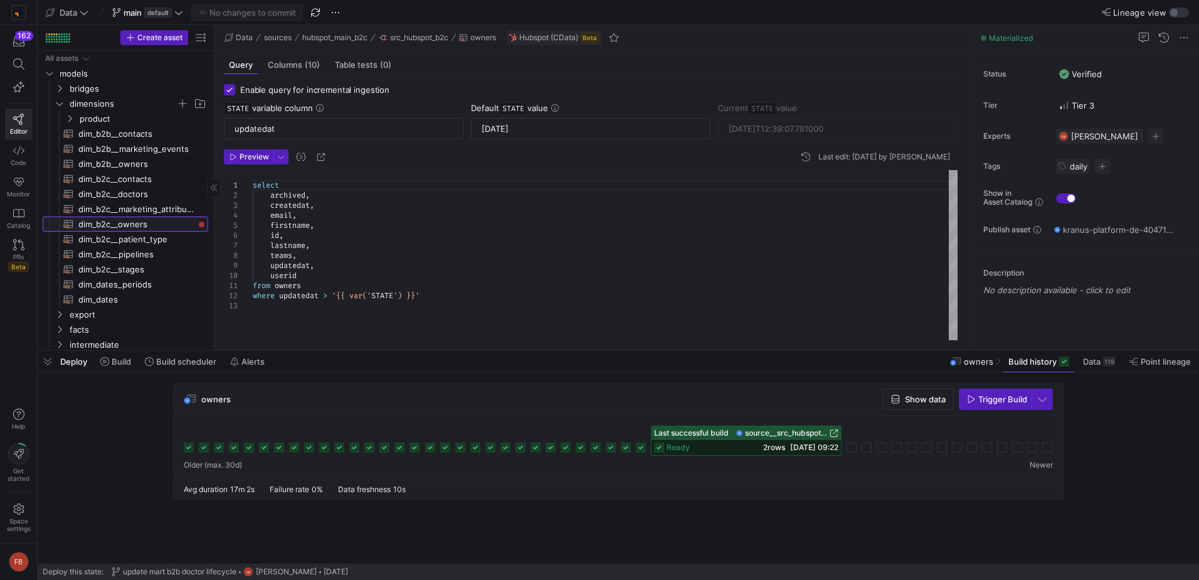
click at [142, 223] on span "dim_b2c__owners​​​​​​​​​​" at bounding box center [135, 224] width 115 height 14
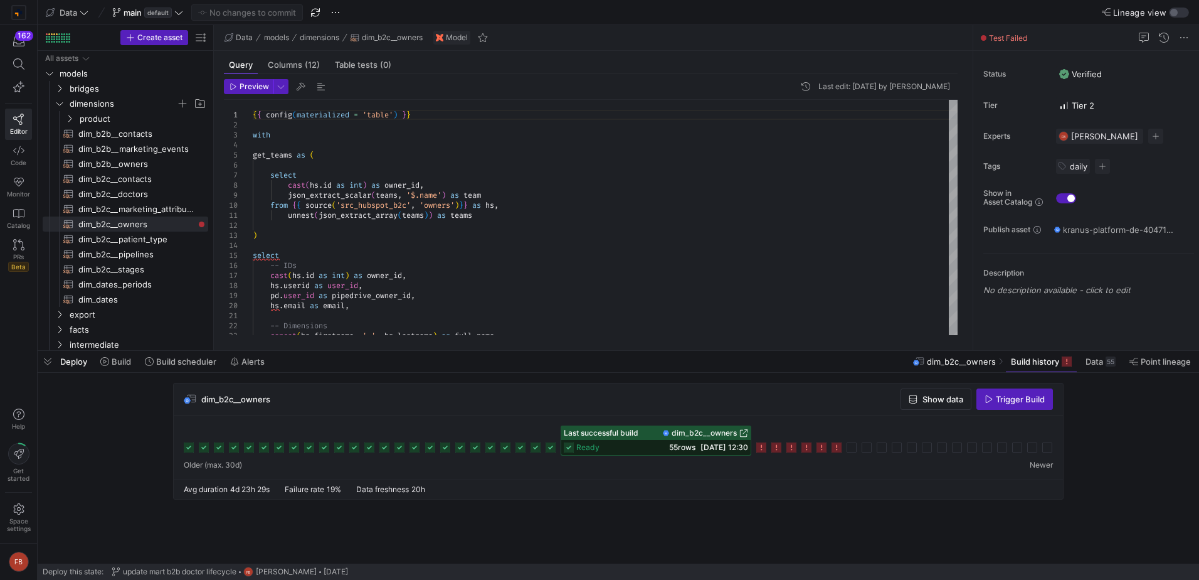
click at [1019, 399] on span "Trigger Build" at bounding box center [1020, 399] width 49 height 10
